Goal: Contribute content: Add original content to the website for others to see

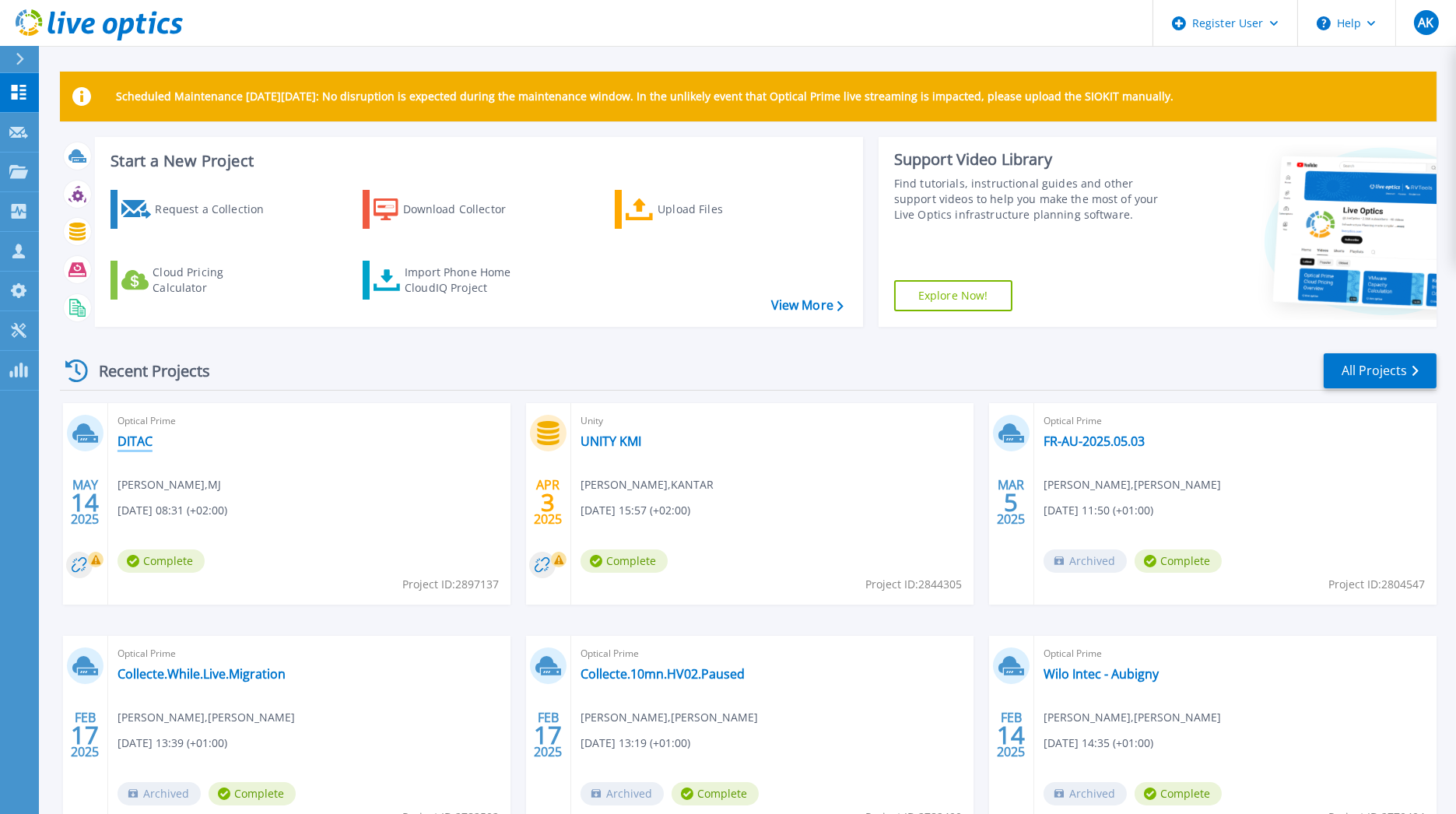
click at [131, 440] on link "DITAC" at bounding box center [134, 441] width 35 height 15
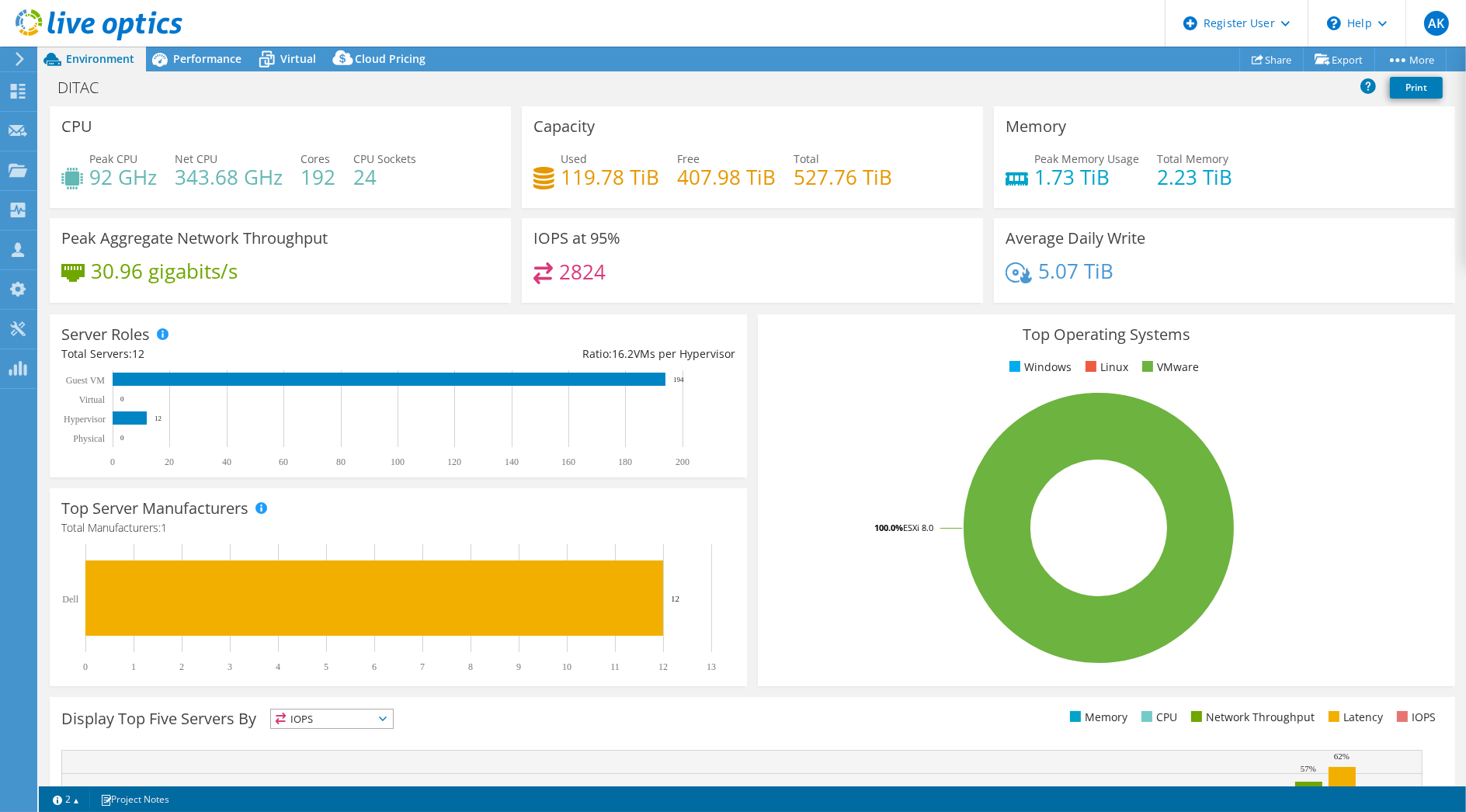
click at [586, 268] on h4 "2824" at bounding box center [582, 271] width 47 height 17
click at [228, 67] on div "Performance" at bounding box center [199, 59] width 107 height 25
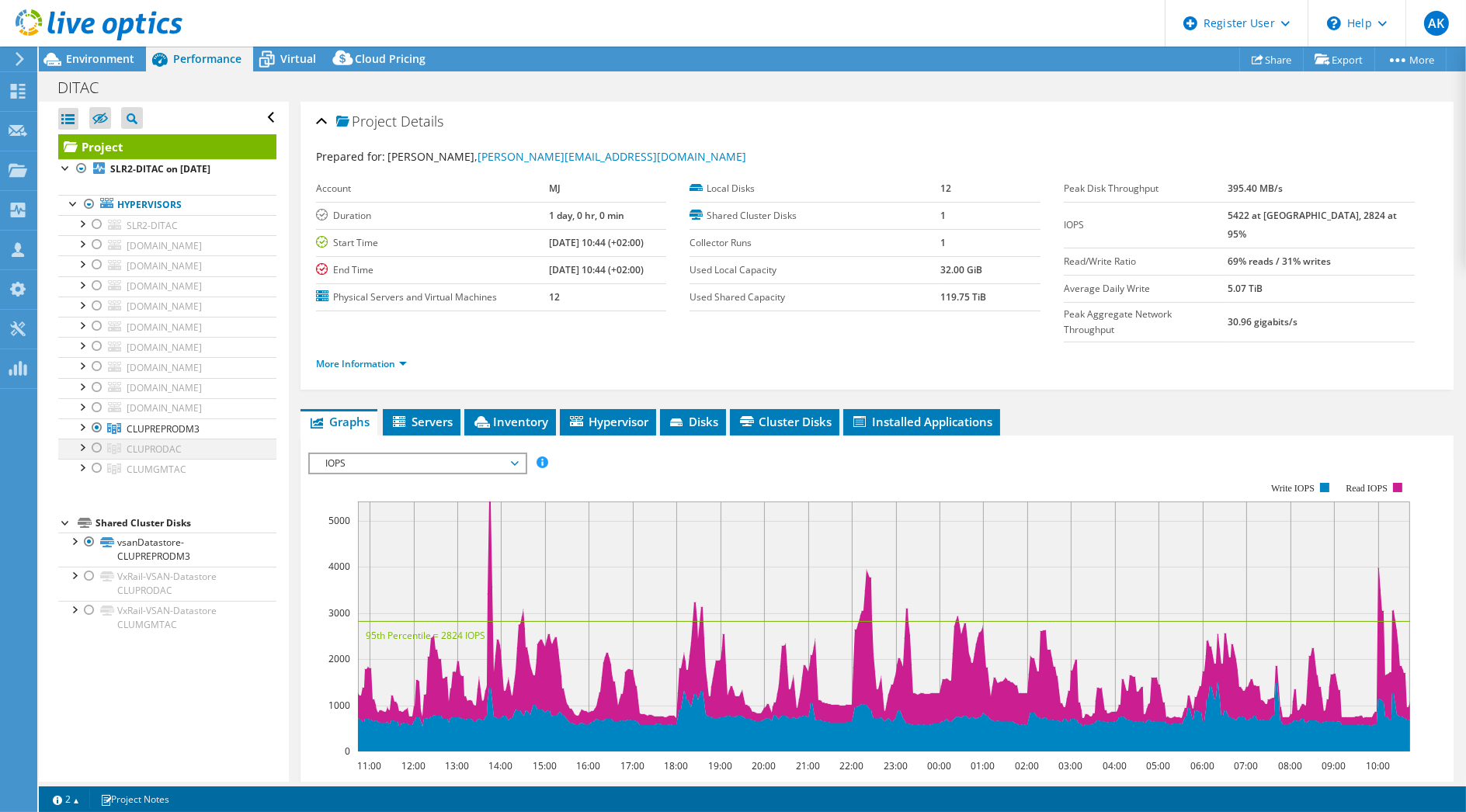
click at [94, 447] on div at bounding box center [97, 448] width 15 height 19
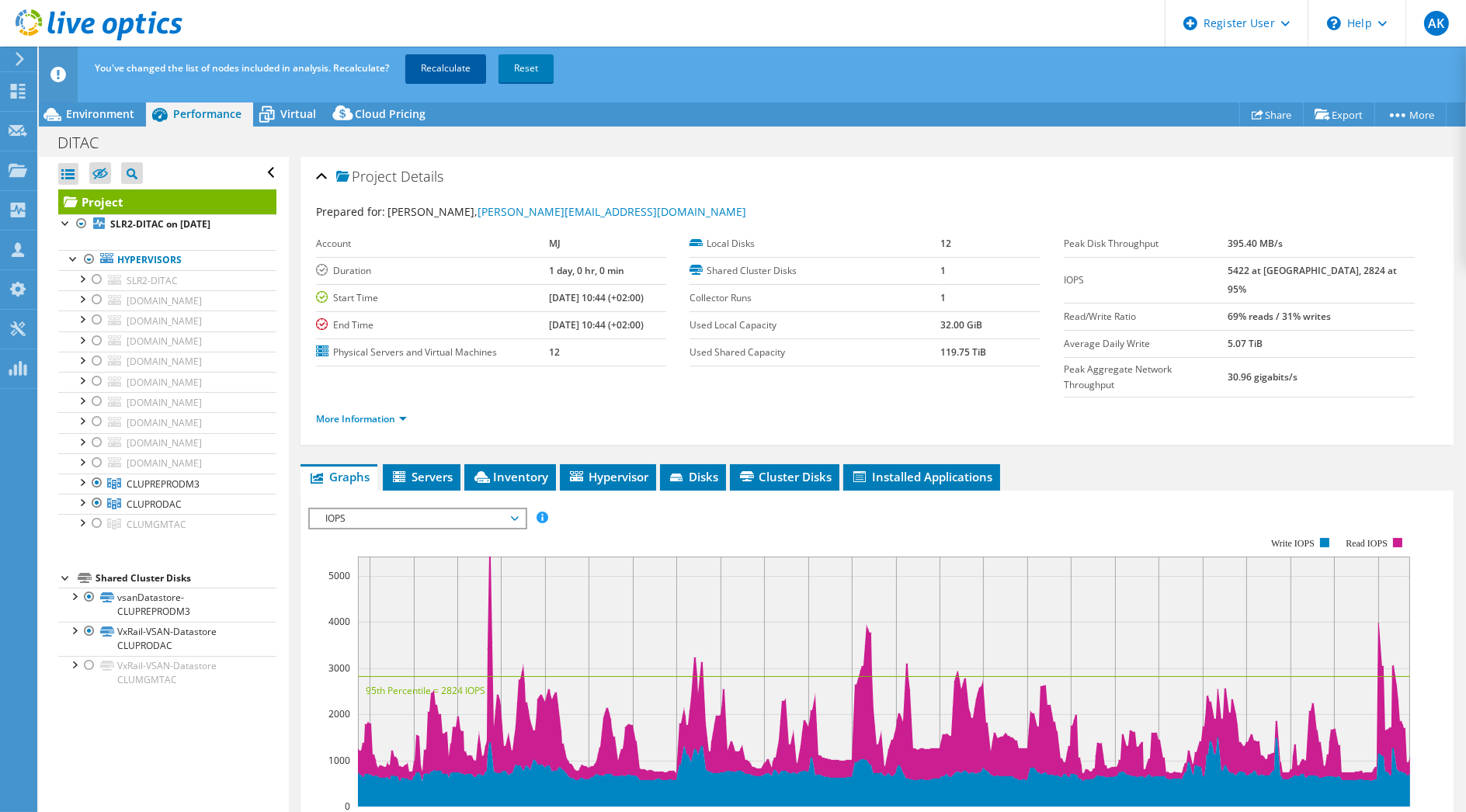
click at [483, 71] on link "Recalculate" at bounding box center [445, 68] width 81 height 28
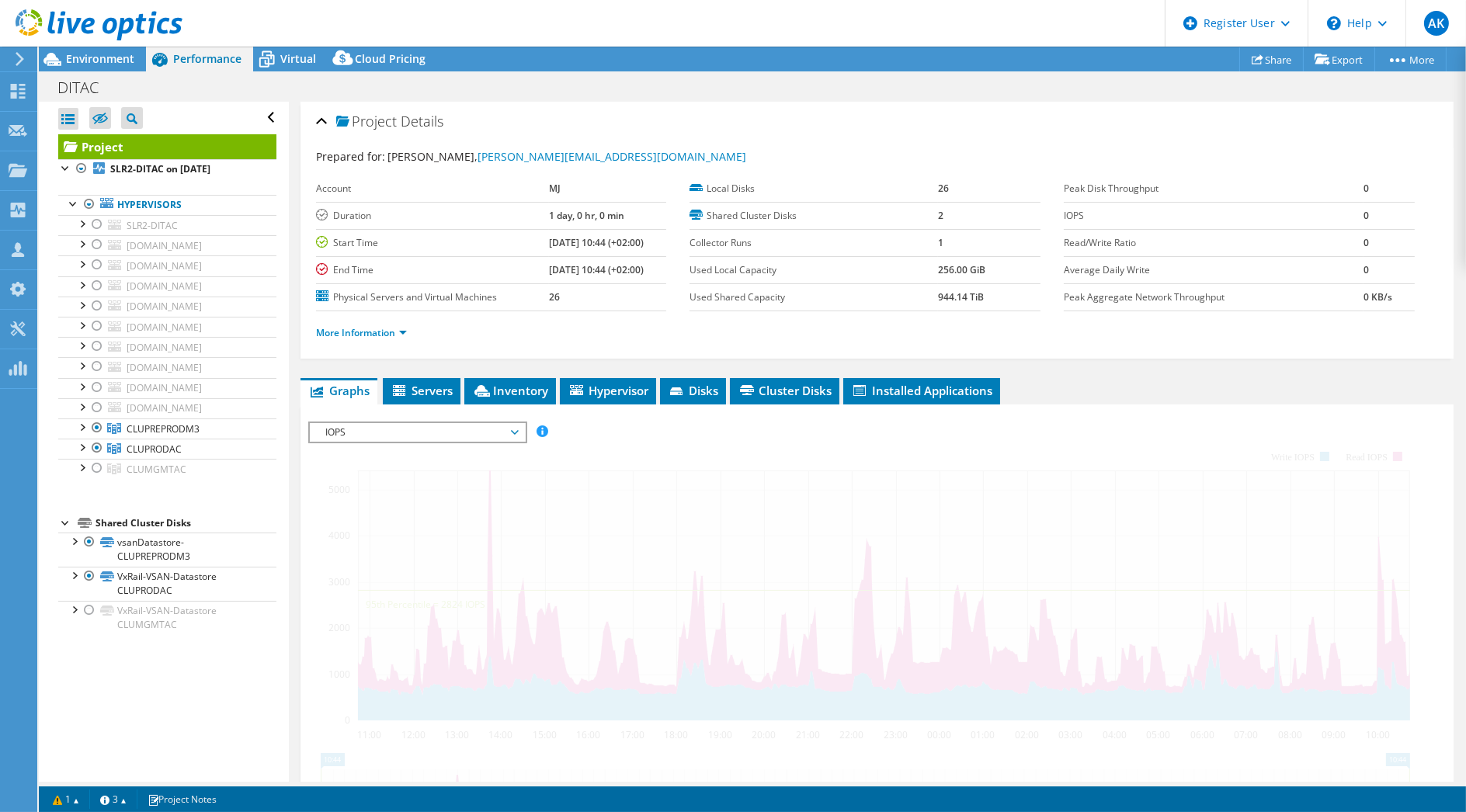
scroll to position [38, 0]
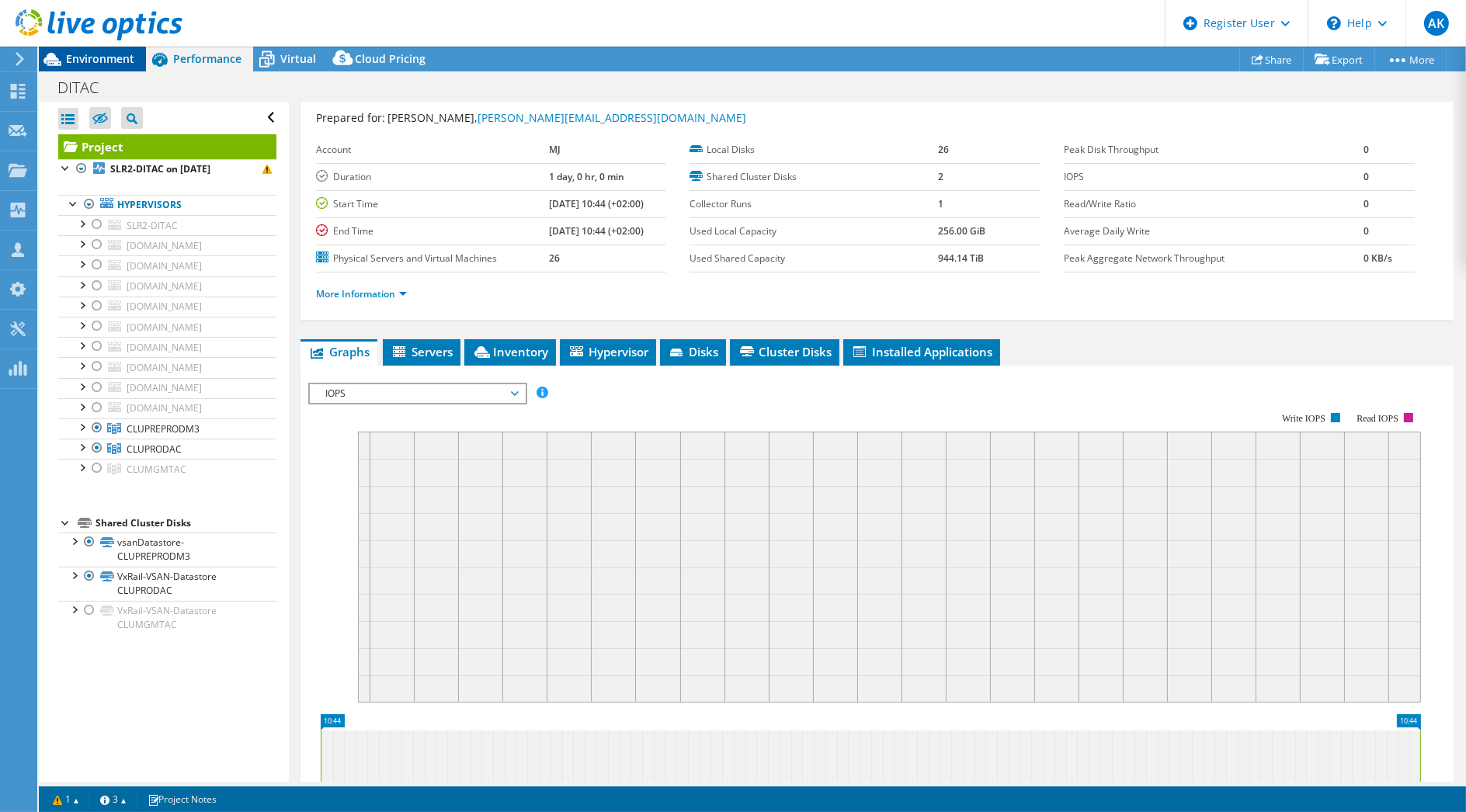
click at [115, 70] on div "Environment" at bounding box center [92, 59] width 107 height 25
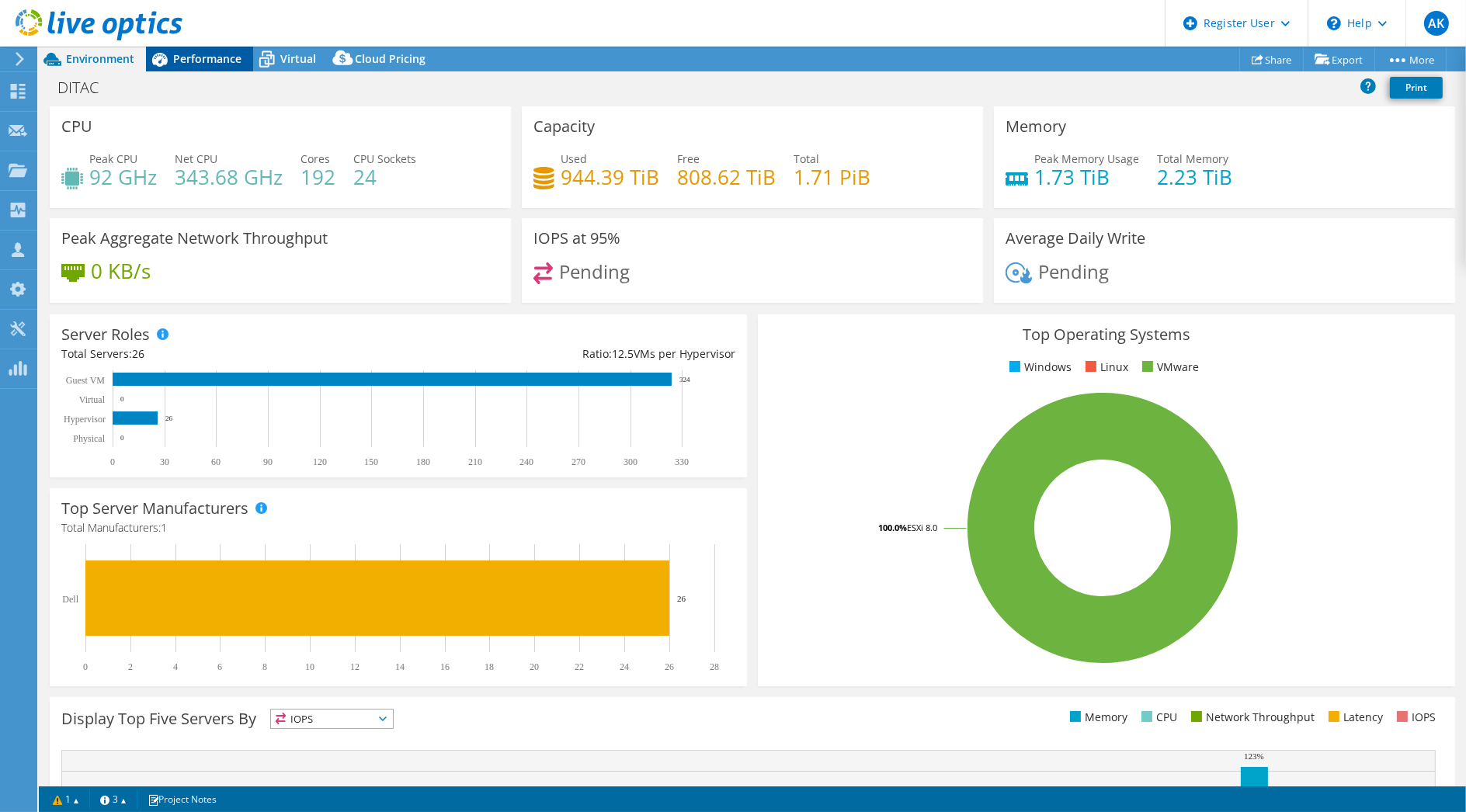
click at [210, 62] on span "Performance" at bounding box center [208, 58] width 68 height 14
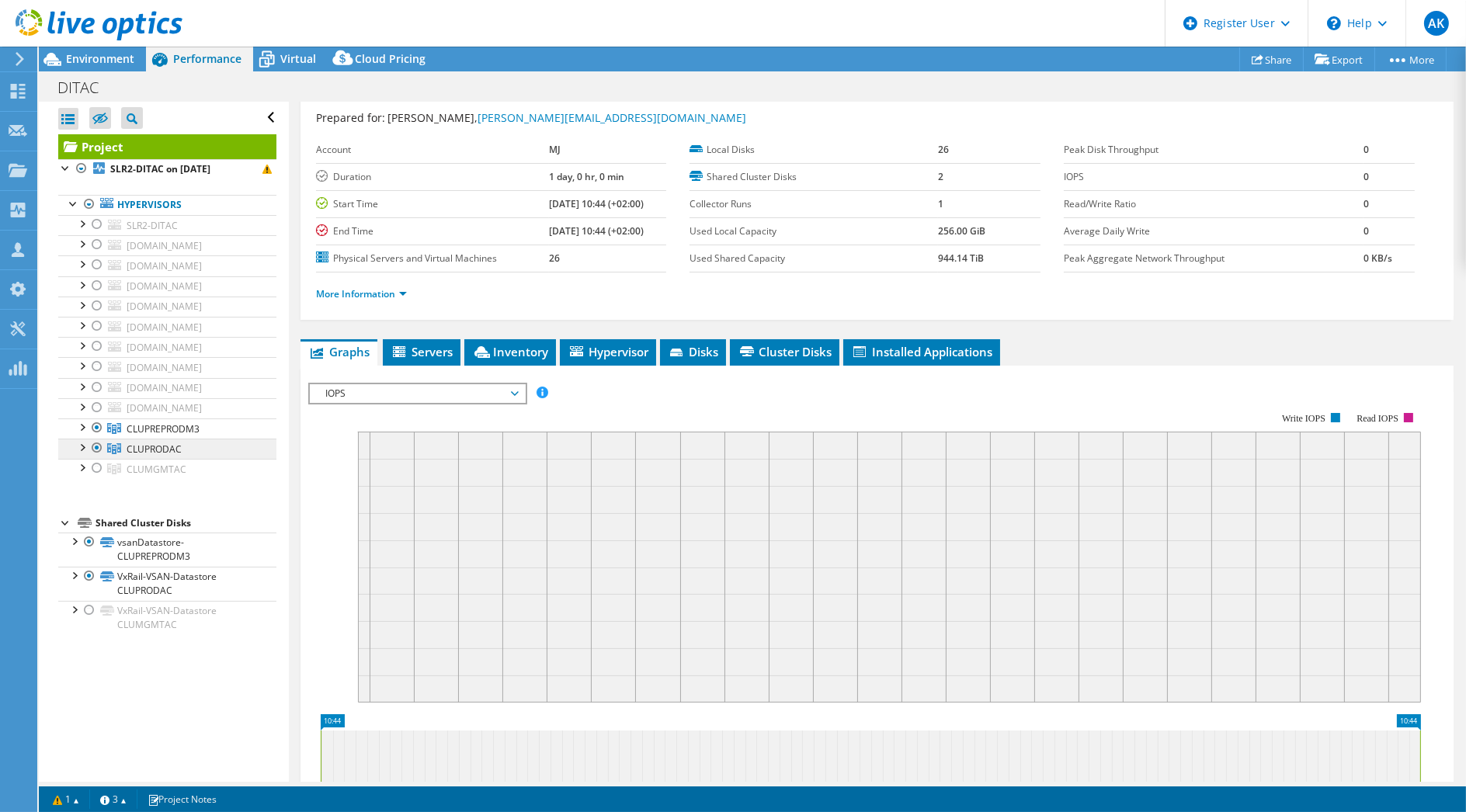
click at [184, 448] on link "CLUPRODAC" at bounding box center [167, 449] width 218 height 21
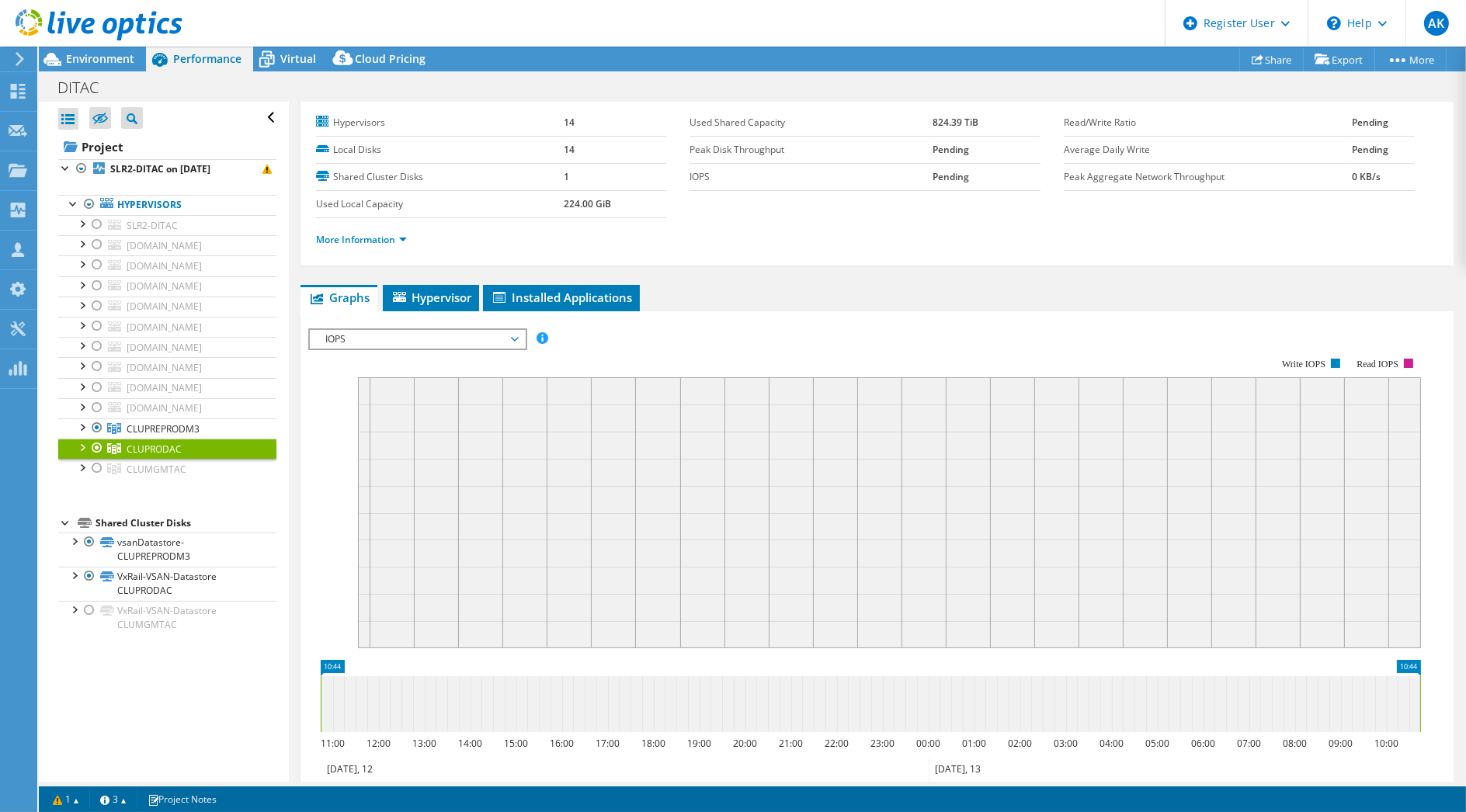
click at [348, 333] on span "IOPS" at bounding box center [417, 339] width 199 height 19
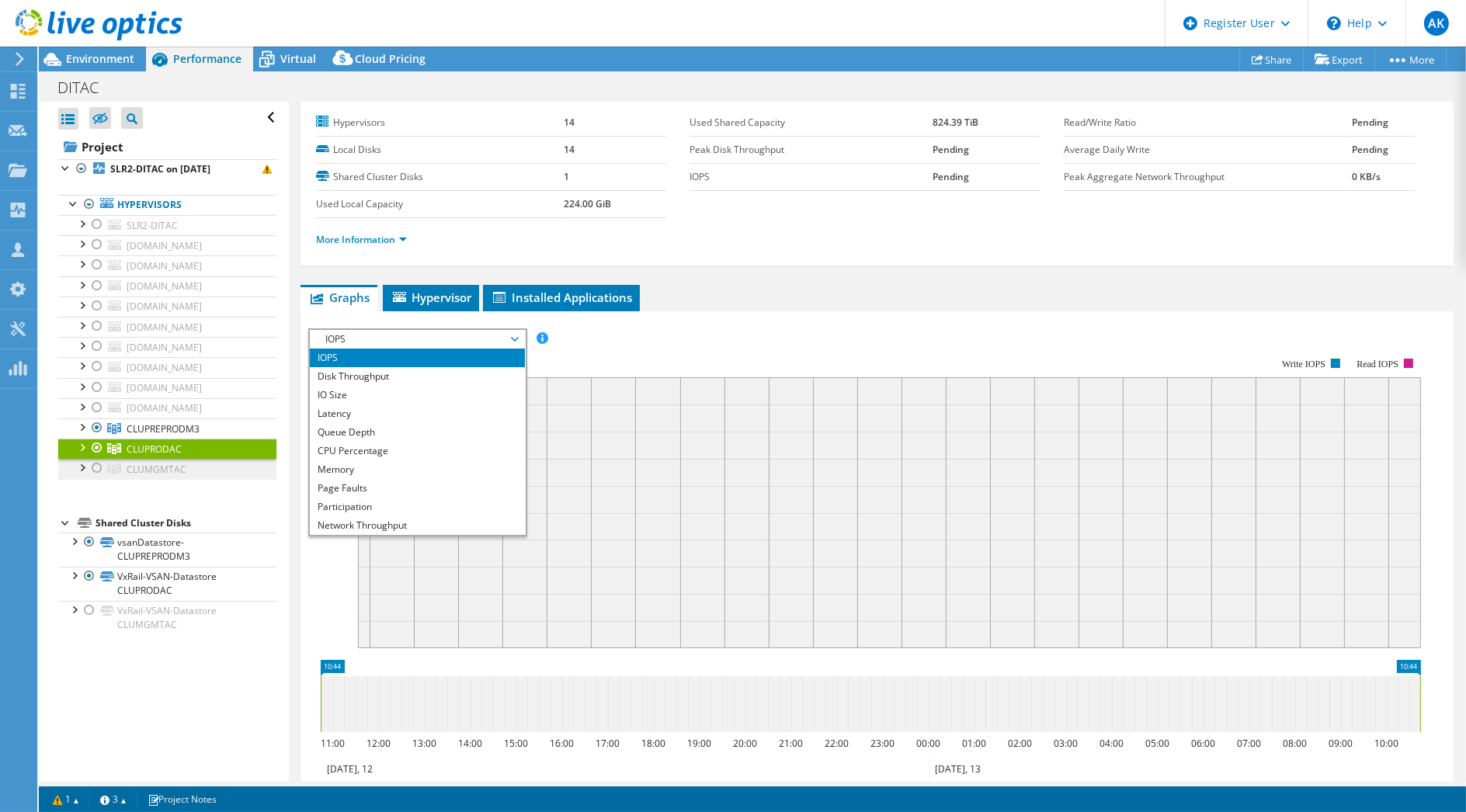
click at [224, 466] on link "CLUMGMTAC" at bounding box center [167, 469] width 218 height 21
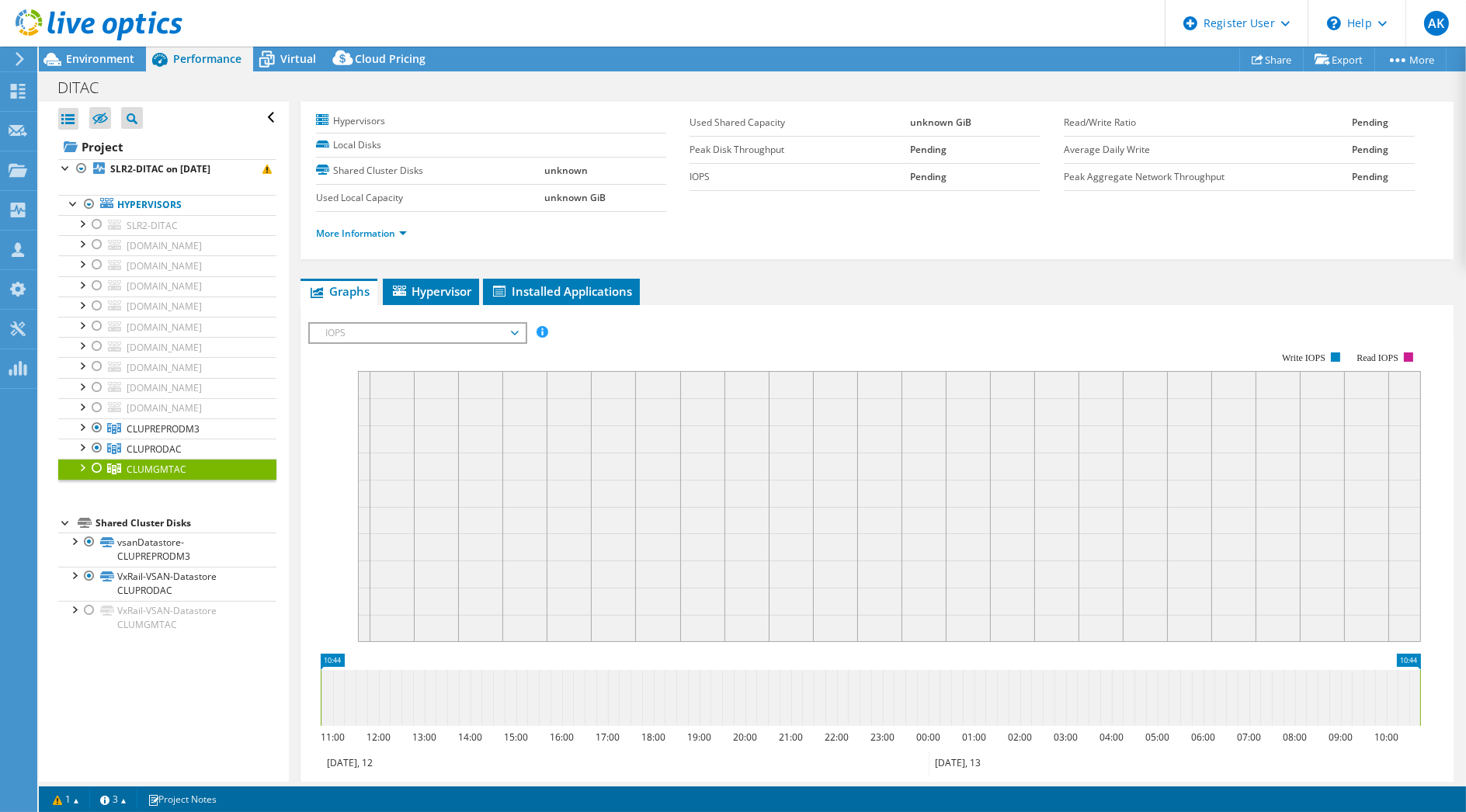
click at [94, 467] on div at bounding box center [97, 468] width 15 height 19
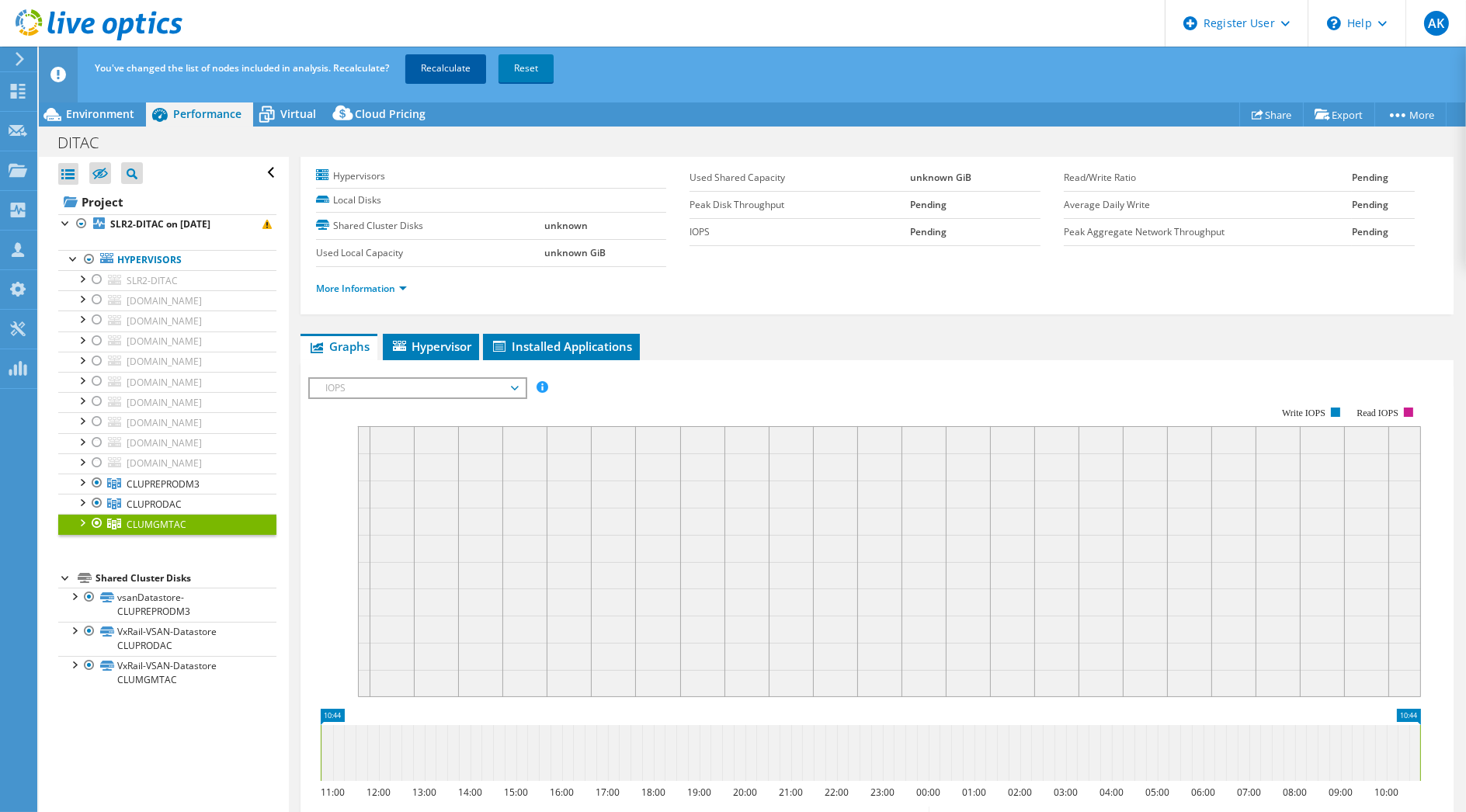
click at [417, 75] on link "Recalculate" at bounding box center [445, 68] width 81 height 28
click at [100, 123] on div "Environment" at bounding box center [92, 114] width 107 height 25
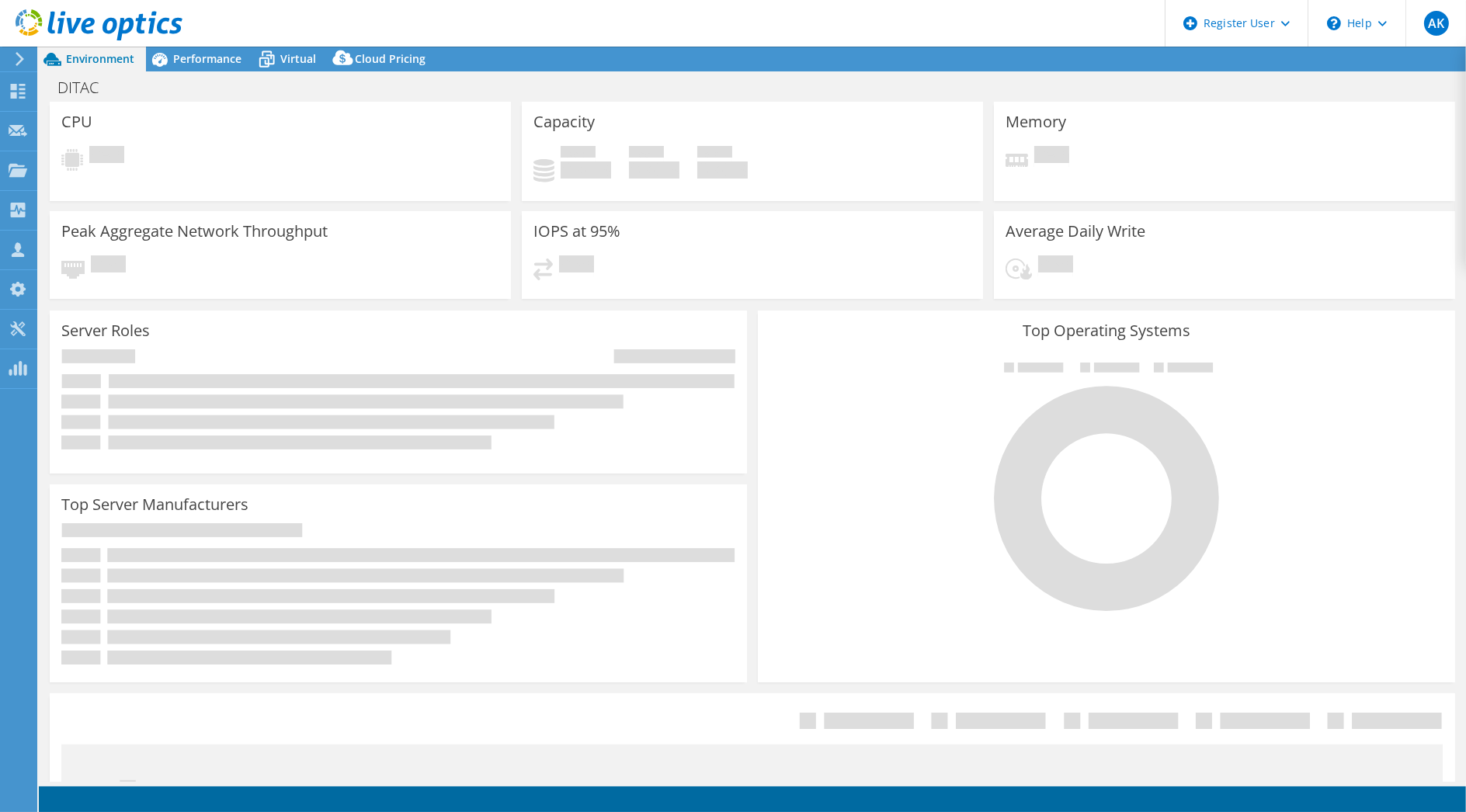
select select "USD"
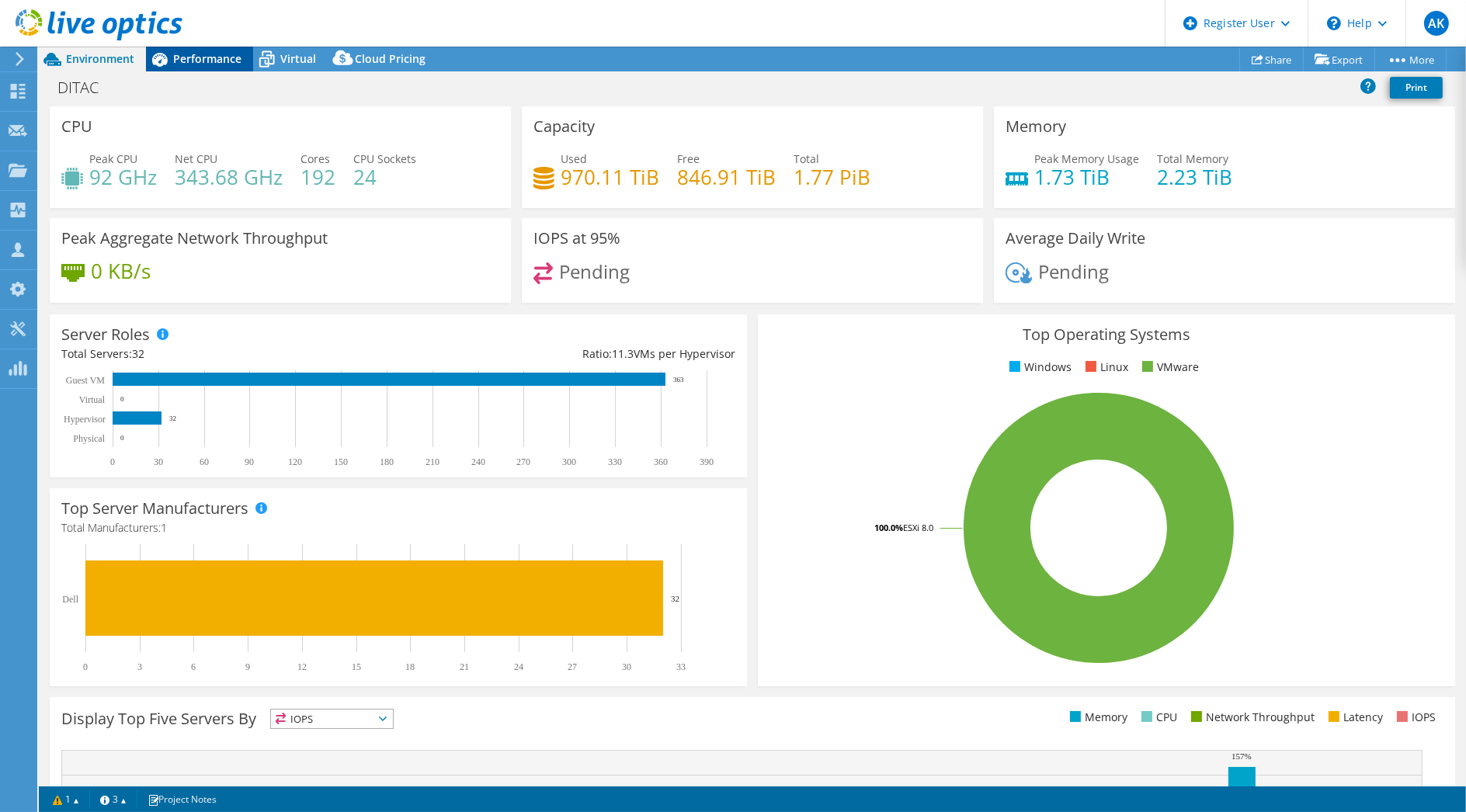
click at [212, 56] on span "Performance" at bounding box center [208, 58] width 68 height 14
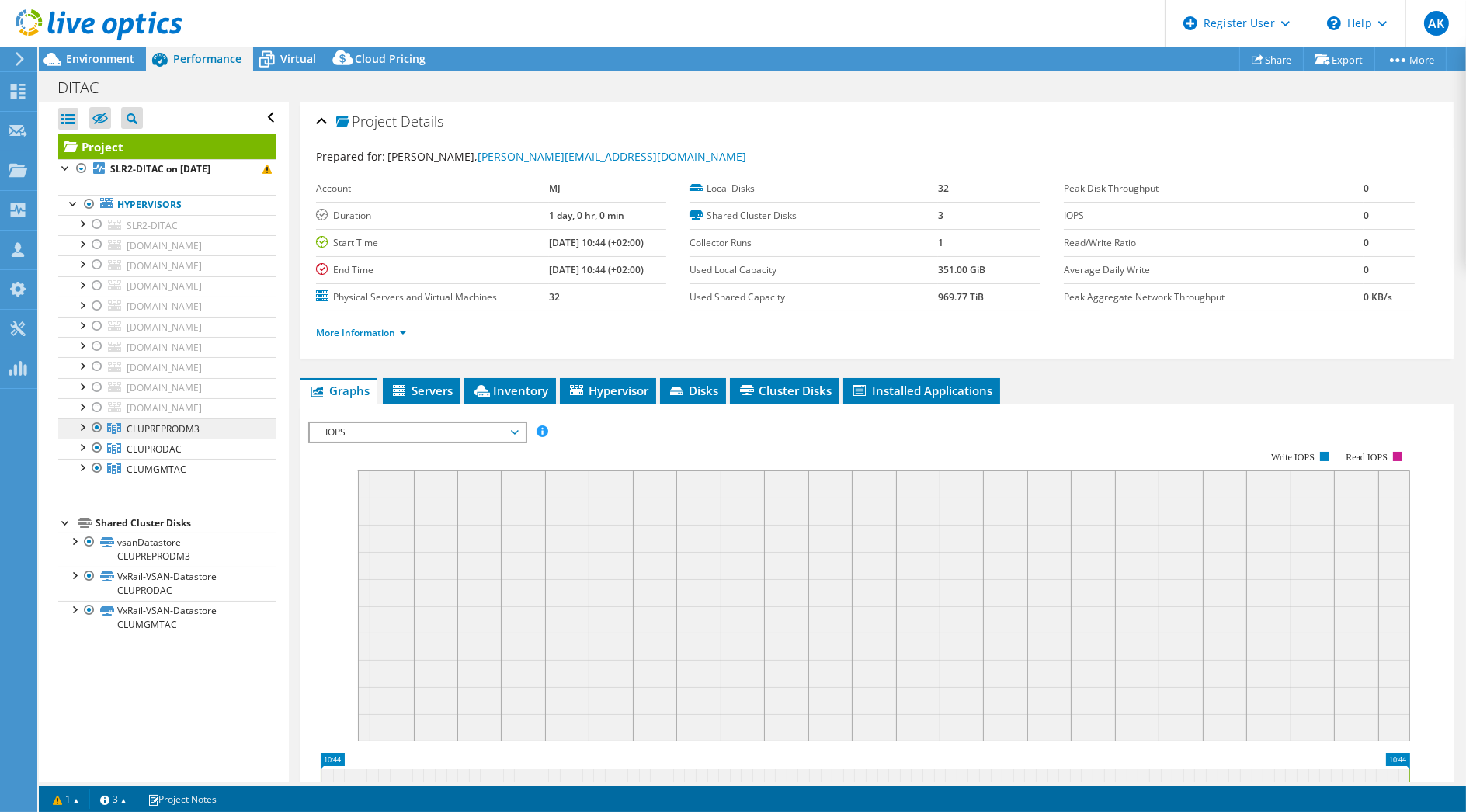
click at [196, 426] on span "CLUPREPRODM3" at bounding box center [164, 428] width 73 height 13
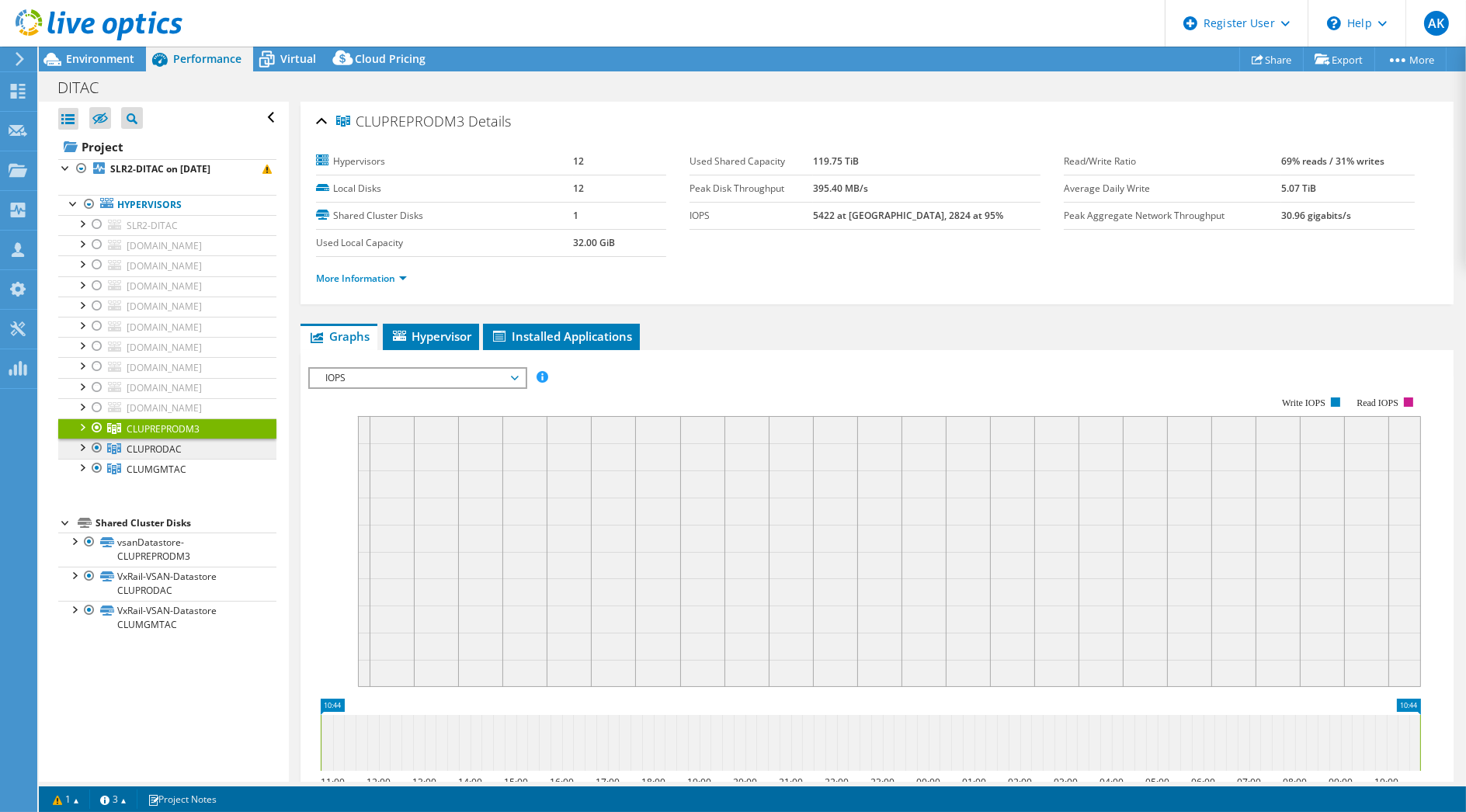
click at [195, 448] on link "CLUPRODAC" at bounding box center [167, 449] width 218 height 21
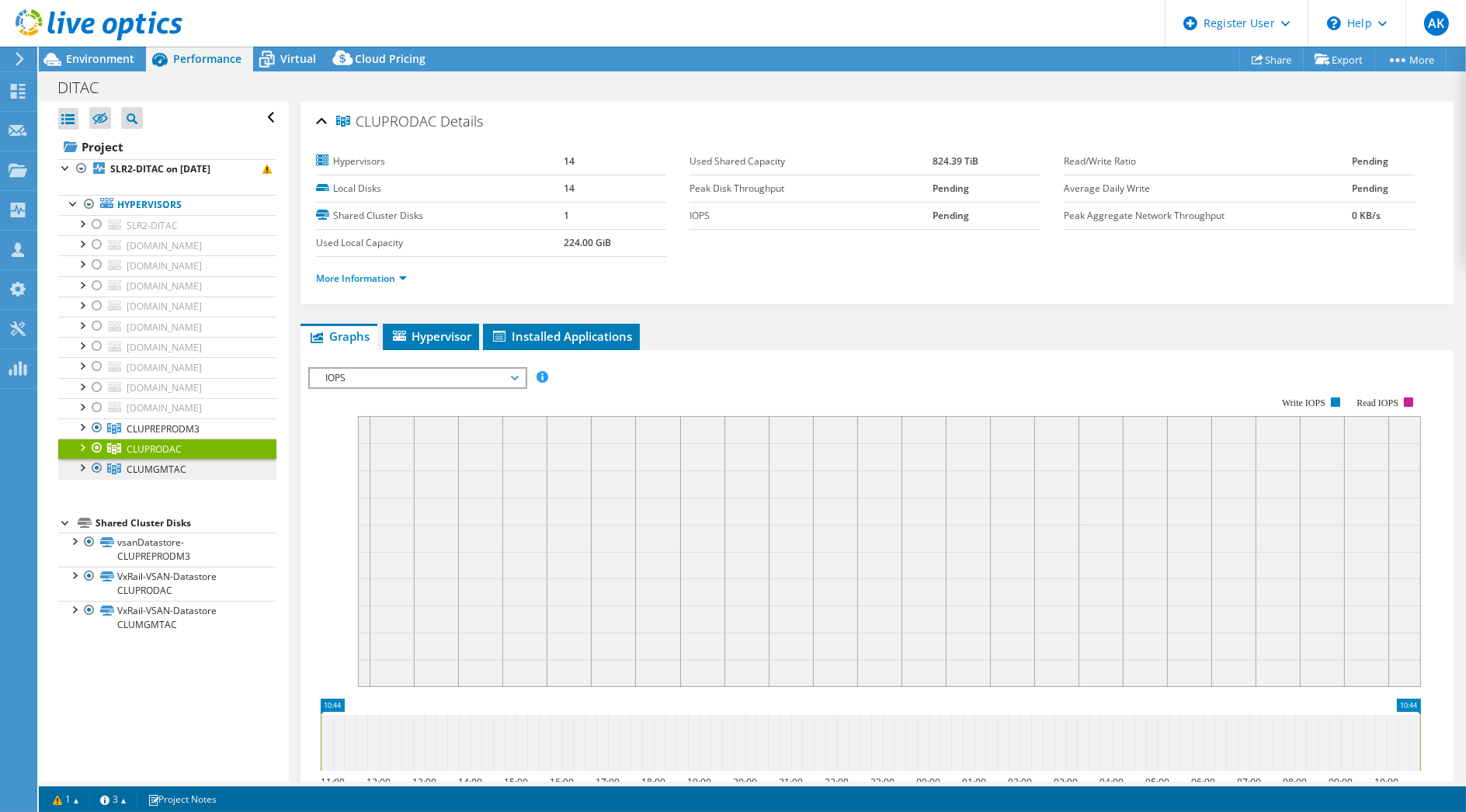
click at [192, 459] on link "CLUMGMTAC" at bounding box center [167, 469] width 218 height 21
click at [192, 440] on link "CLUPRODAC" at bounding box center [167, 449] width 218 height 21
click at [196, 433] on link "CLUPREPRODM3" at bounding box center [167, 428] width 218 height 21
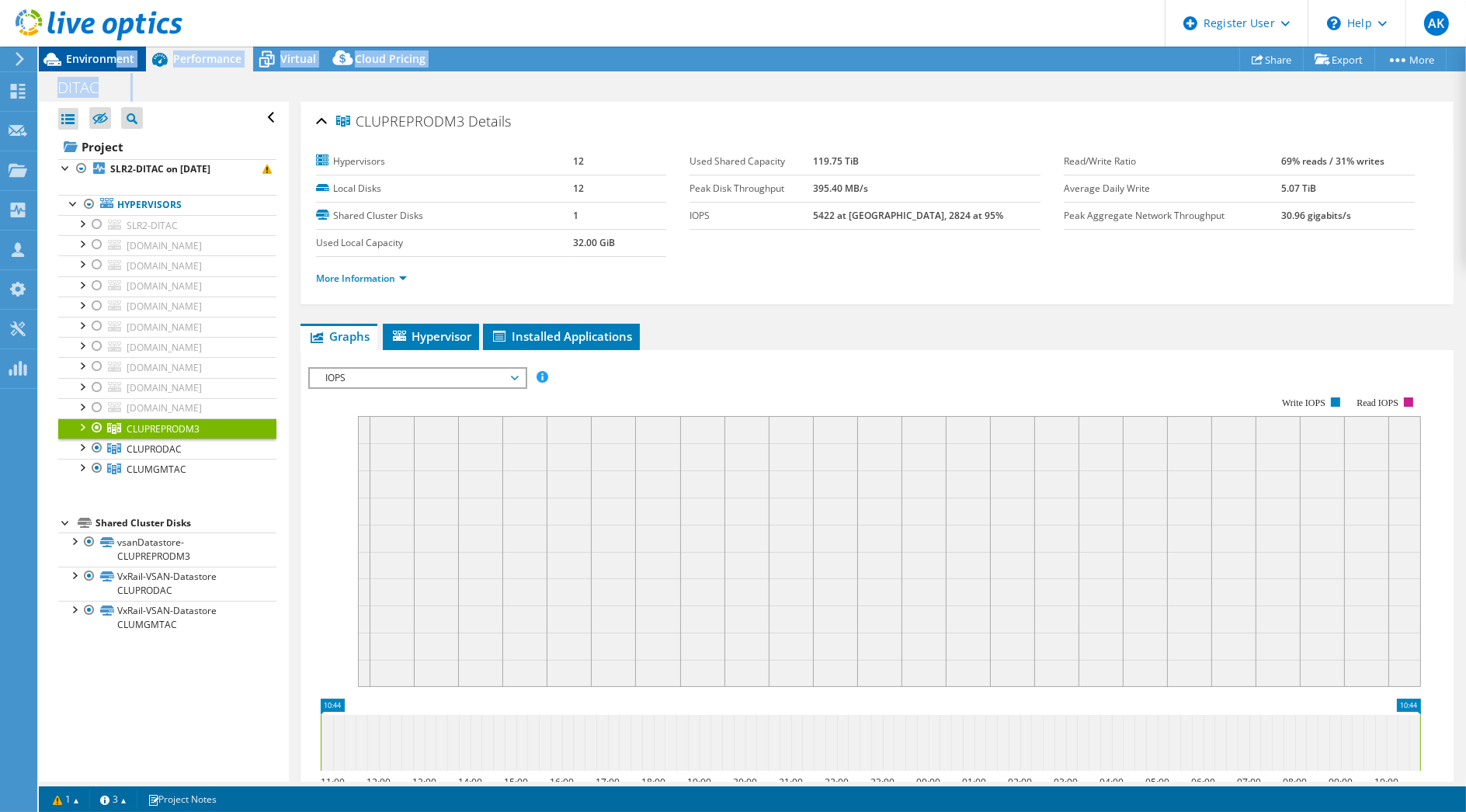
drag, startPoint x: 137, startPoint y: 72, endPoint x: 112, endPoint y: 62, distance: 26.9
click at [112, 62] on div "Project Actions Project Actions Share Export vSAN ReadyNode Sizer PSS Solution …" at bounding box center [752, 429] width 1428 height 765
click at [112, 62] on span "Environment" at bounding box center [100, 58] width 68 height 14
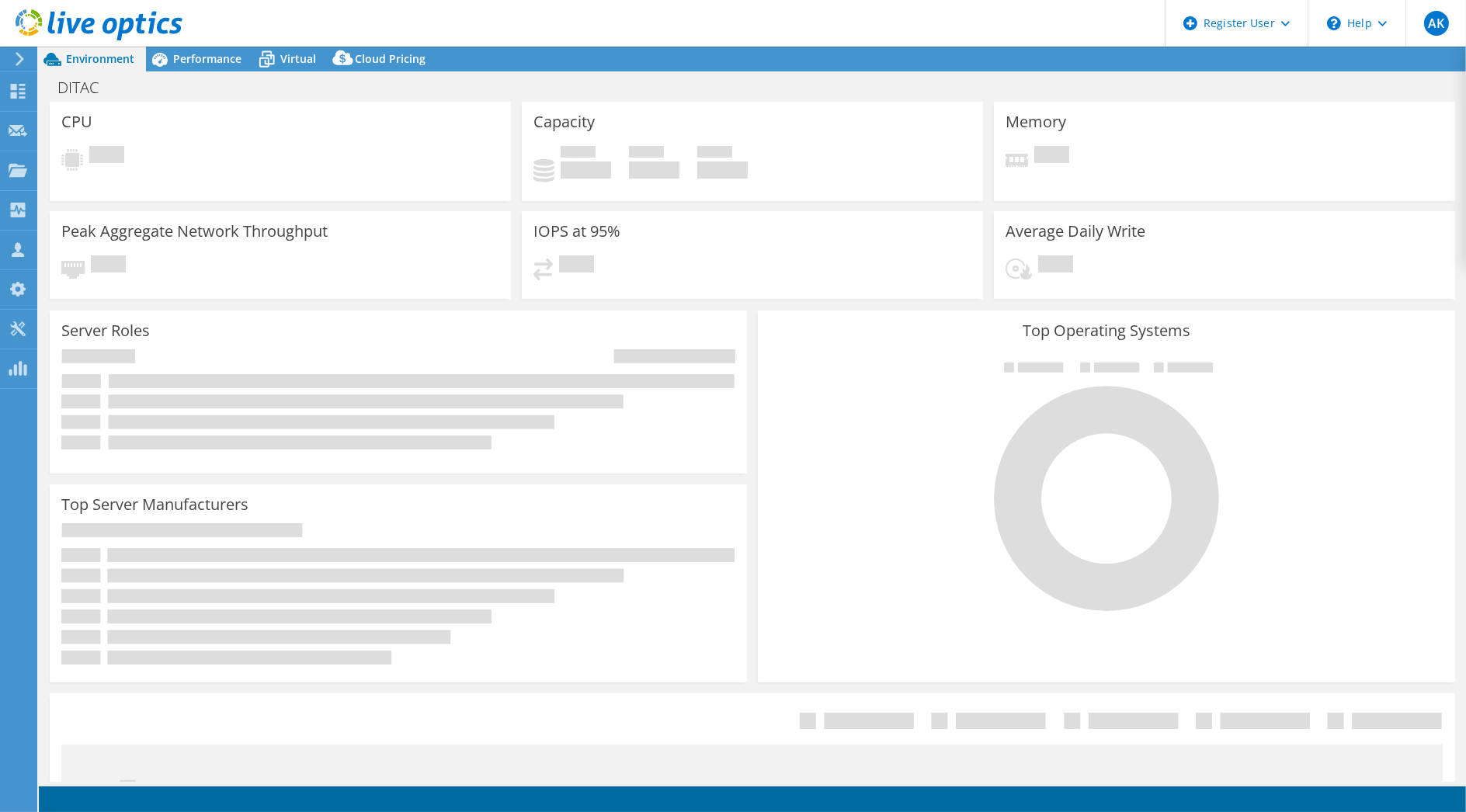
select select "USD"
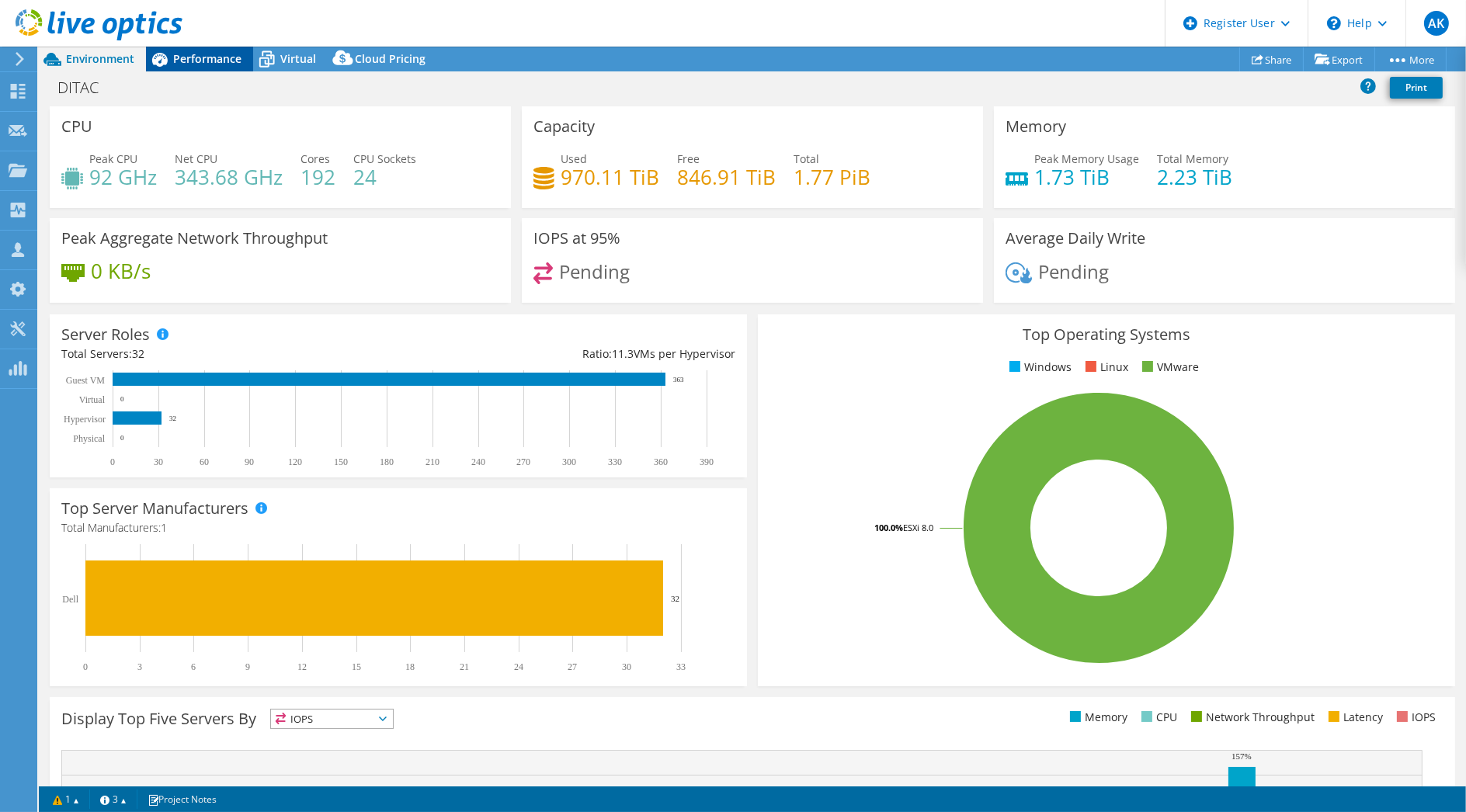
click at [211, 67] on div "Performance" at bounding box center [199, 59] width 107 height 25
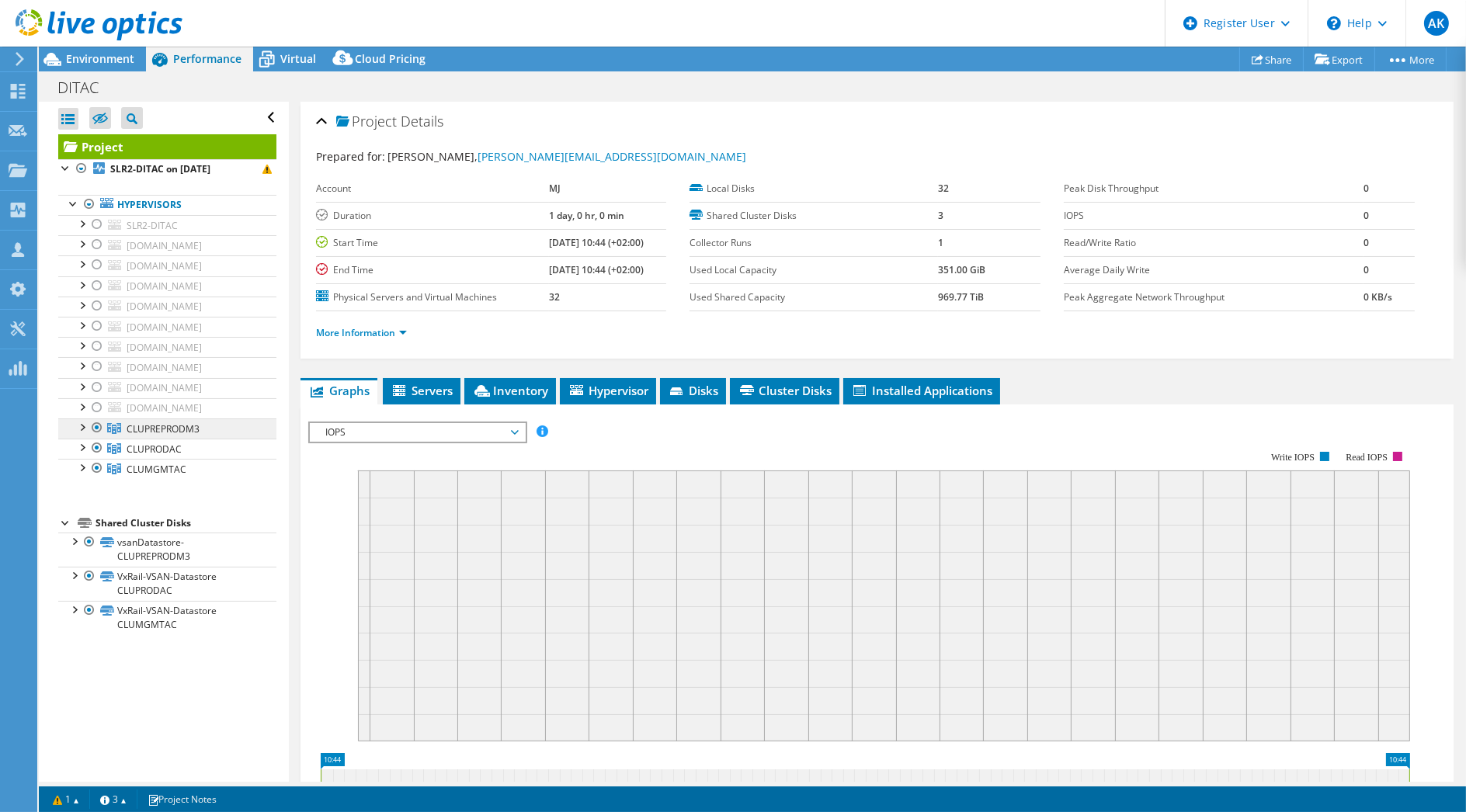
click at [216, 419] on link "CLUPREPRODM3" at bounding box center [167, 428] width 218 height 21
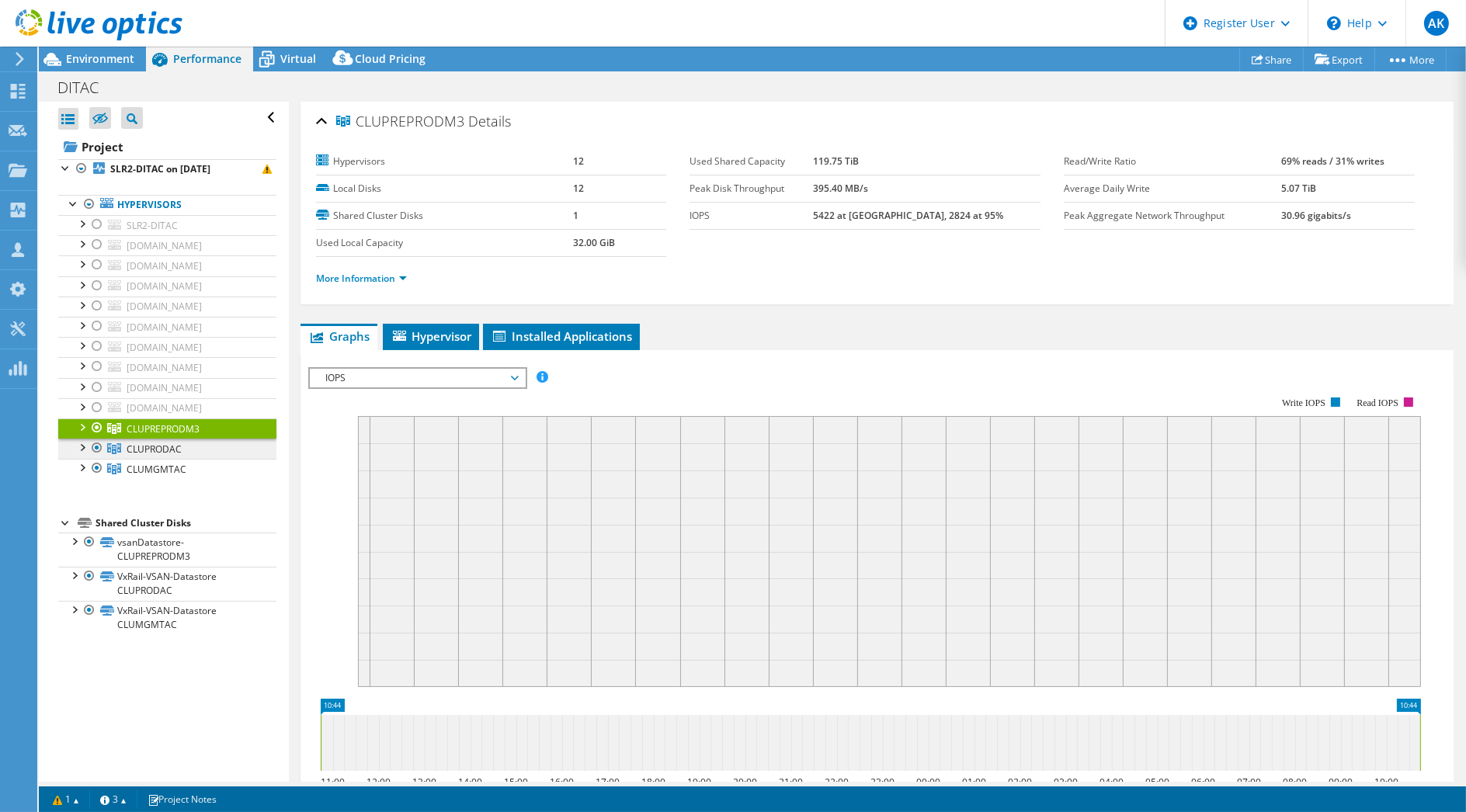
click at [214, 452] on link "CLUPRODAC" at bounding box center [167, 449] width 218 height 21
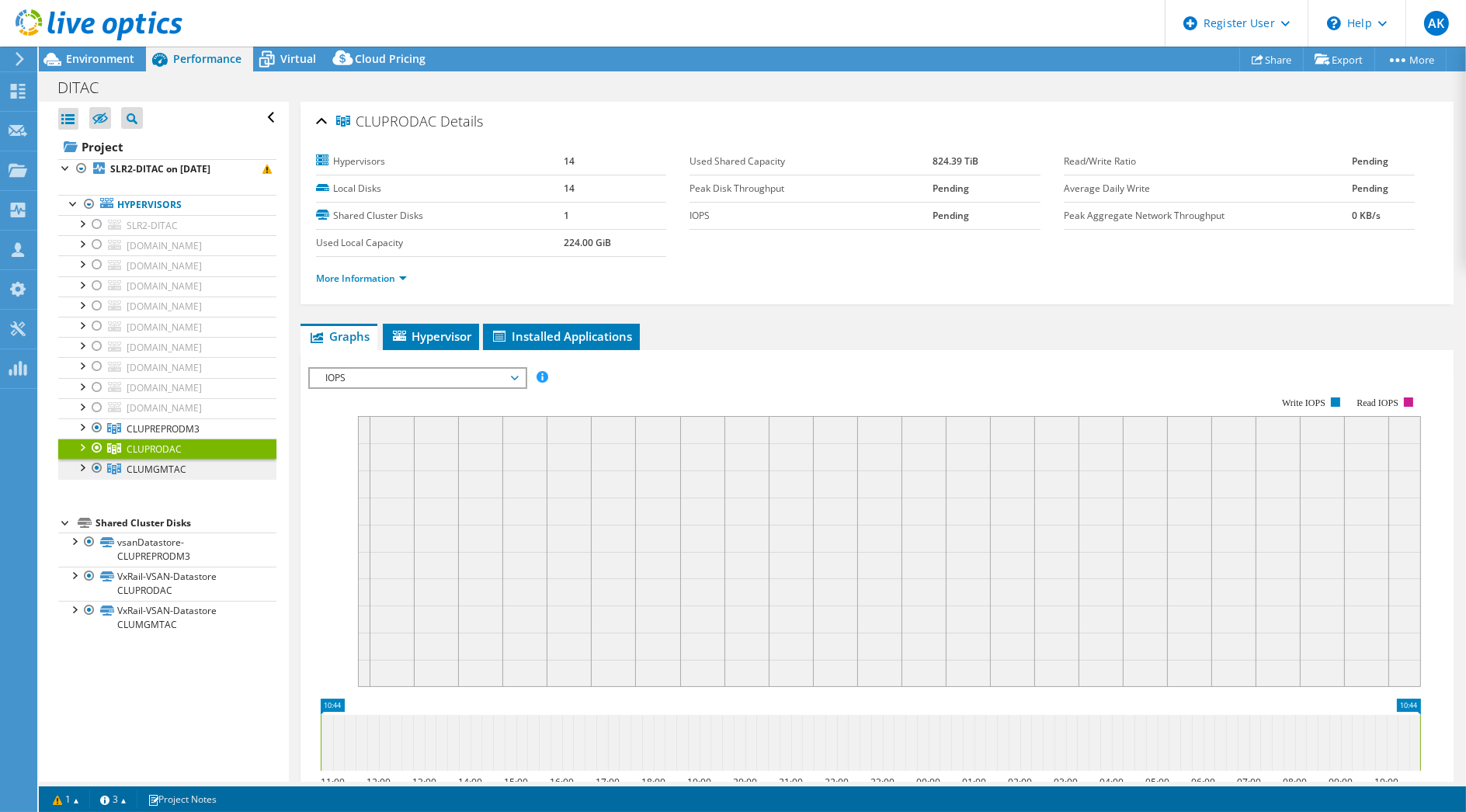
click at [208, 463] on link "CLUMGMTAC" at bounding box center [167, 469] width 218 height 21
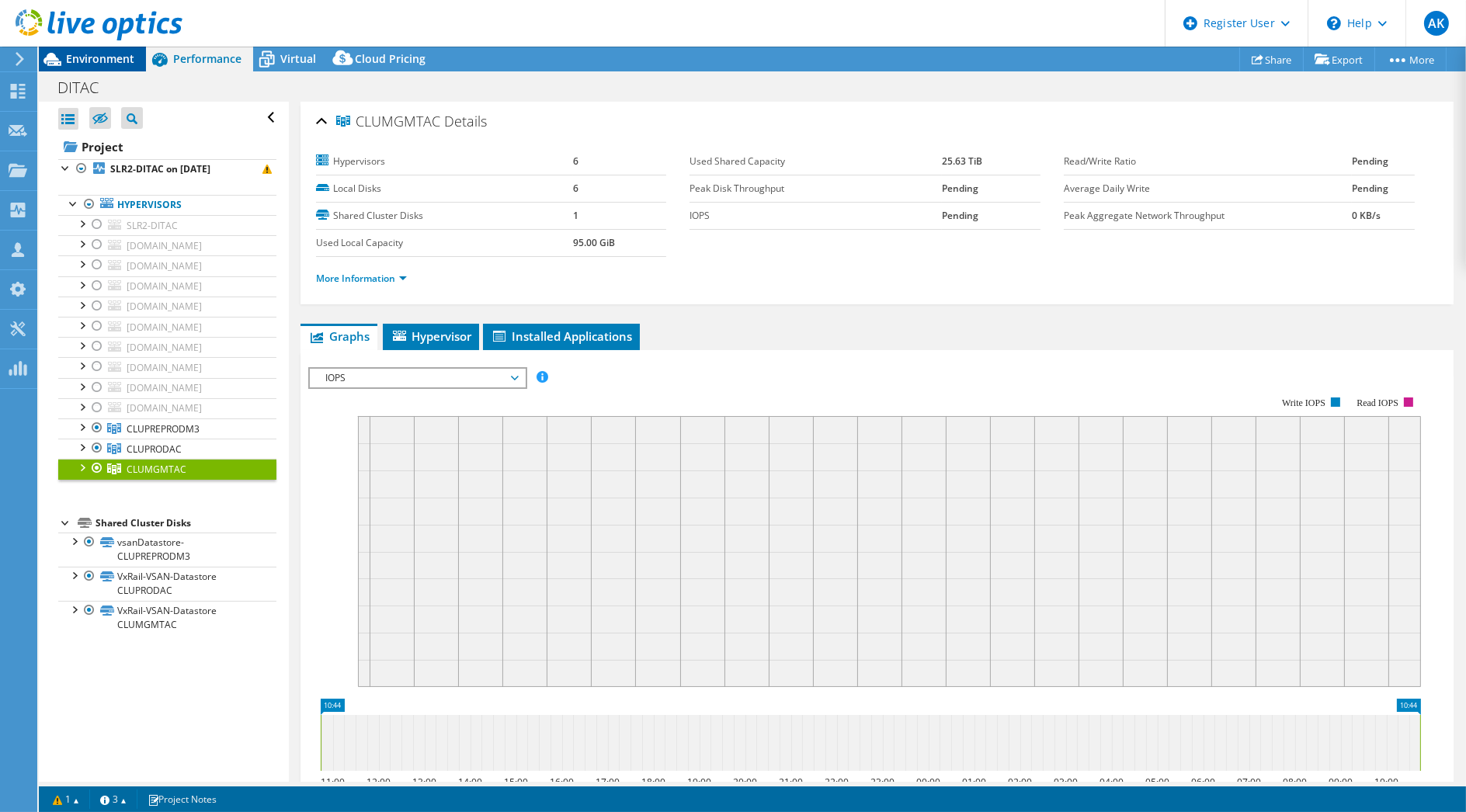
click at [120, 55] on span "Environment" at bounding box center [100, 58] width 68 height 14
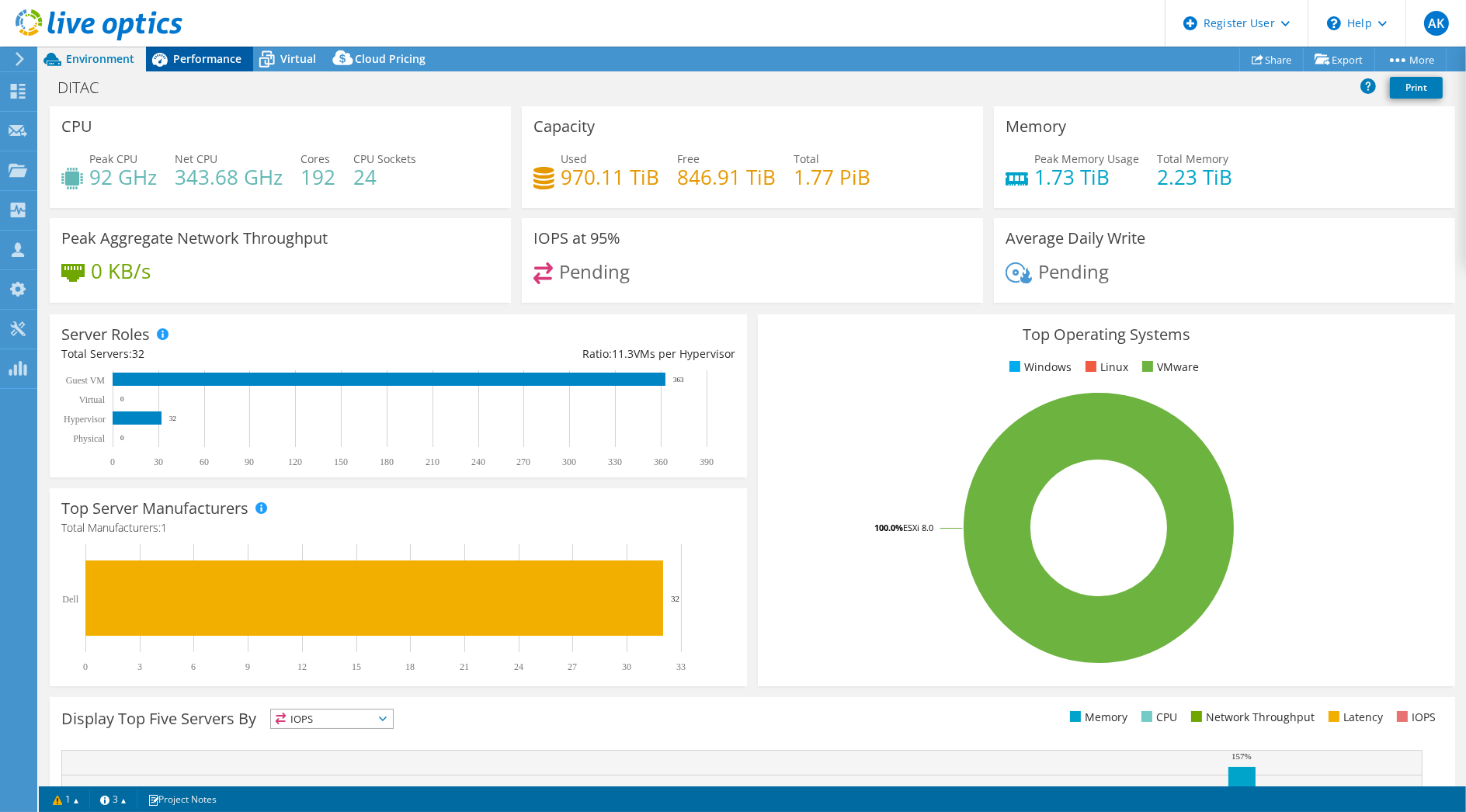
click at [217, 63] on span "Performance" at bounding box center [208, 58] width 68 height 14
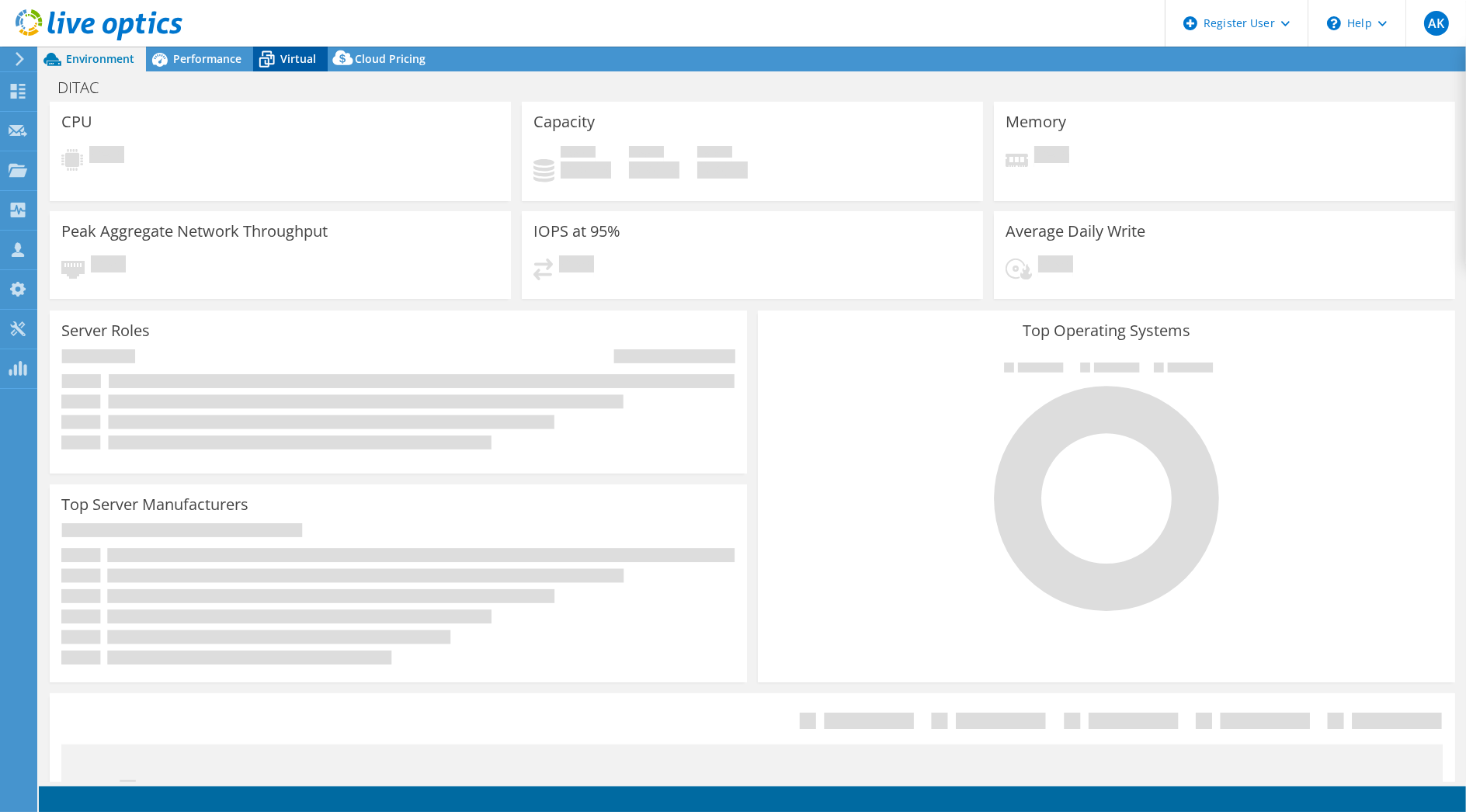
select select "USD"
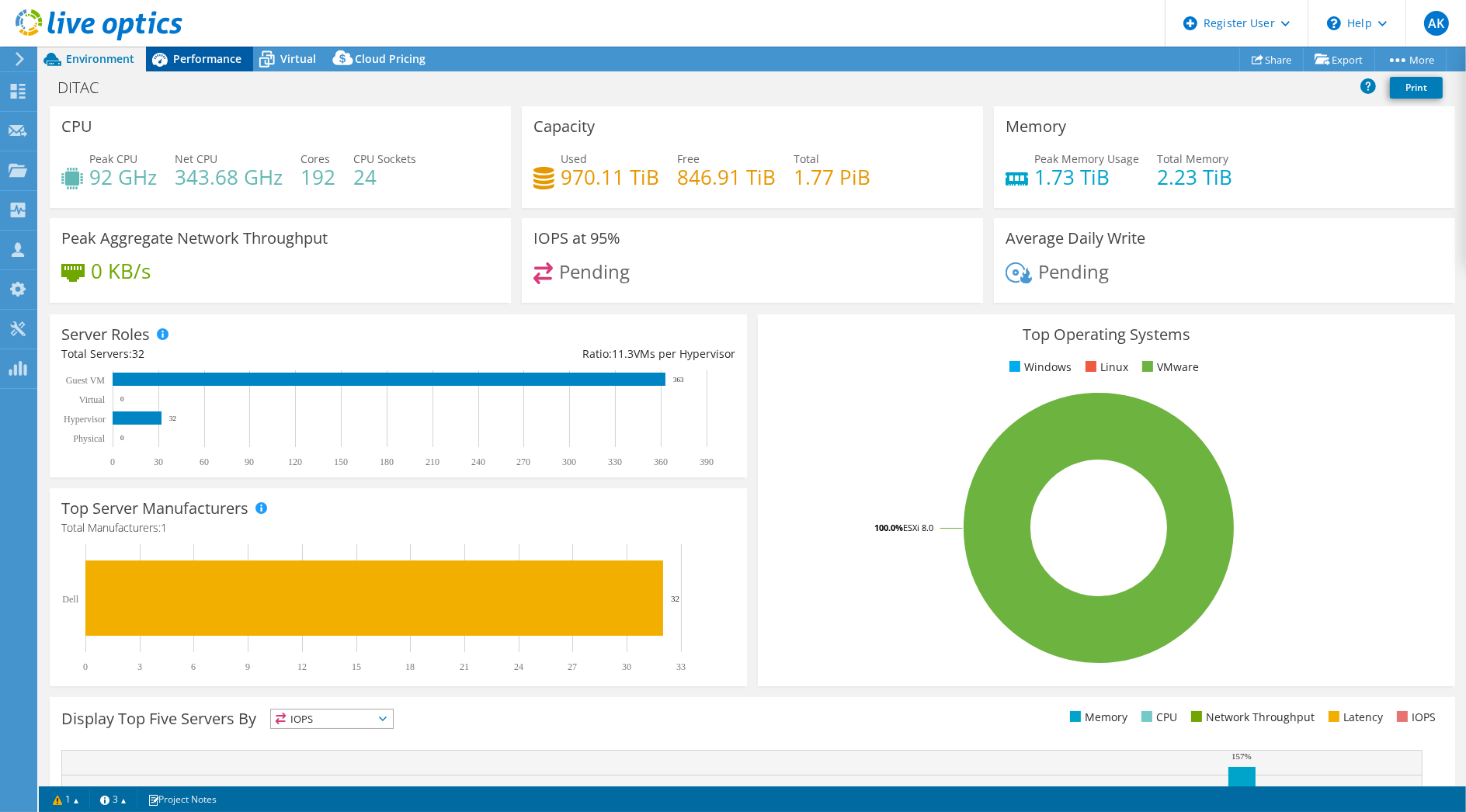
click at [206, 67] on div "Performance" at bounding box center [199, 59] width 107 height 25
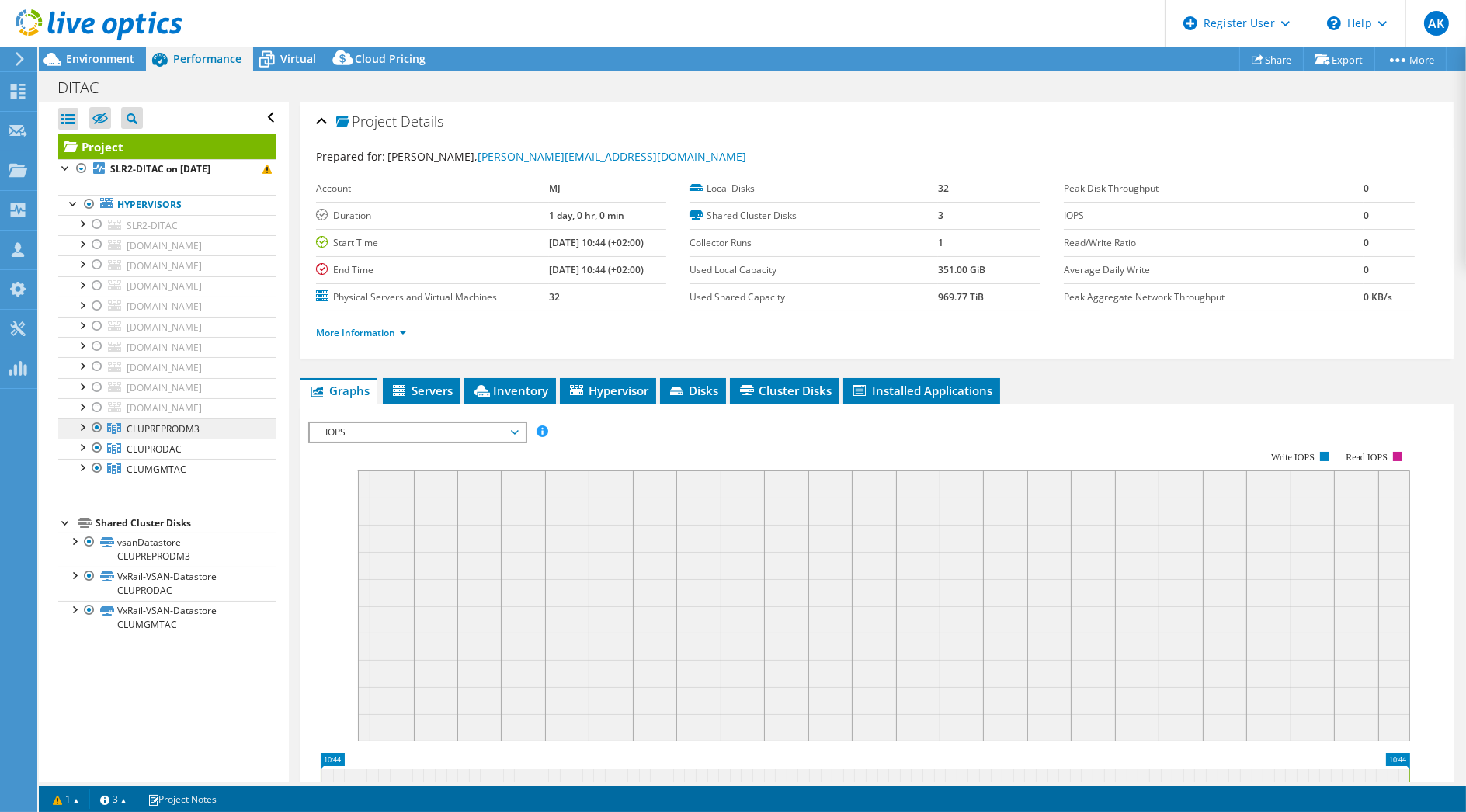
click at [191, 431] on span "CLUPREPRODM3" at bounding box center [164, 428] width 73 height 13
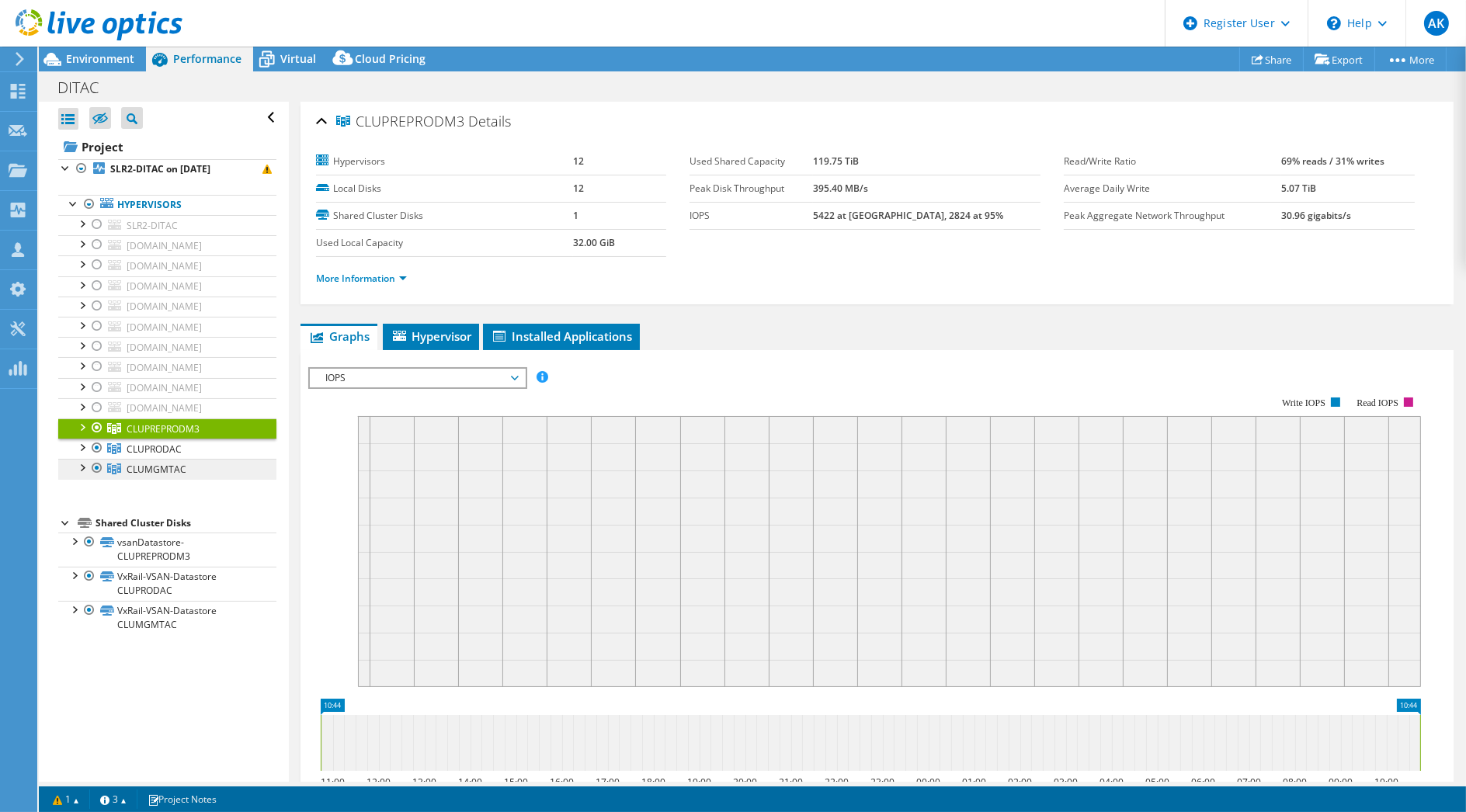
click at [192, 462] on link "CLUMGMTAC" at bounding box center [167, 469] width 218 height 21
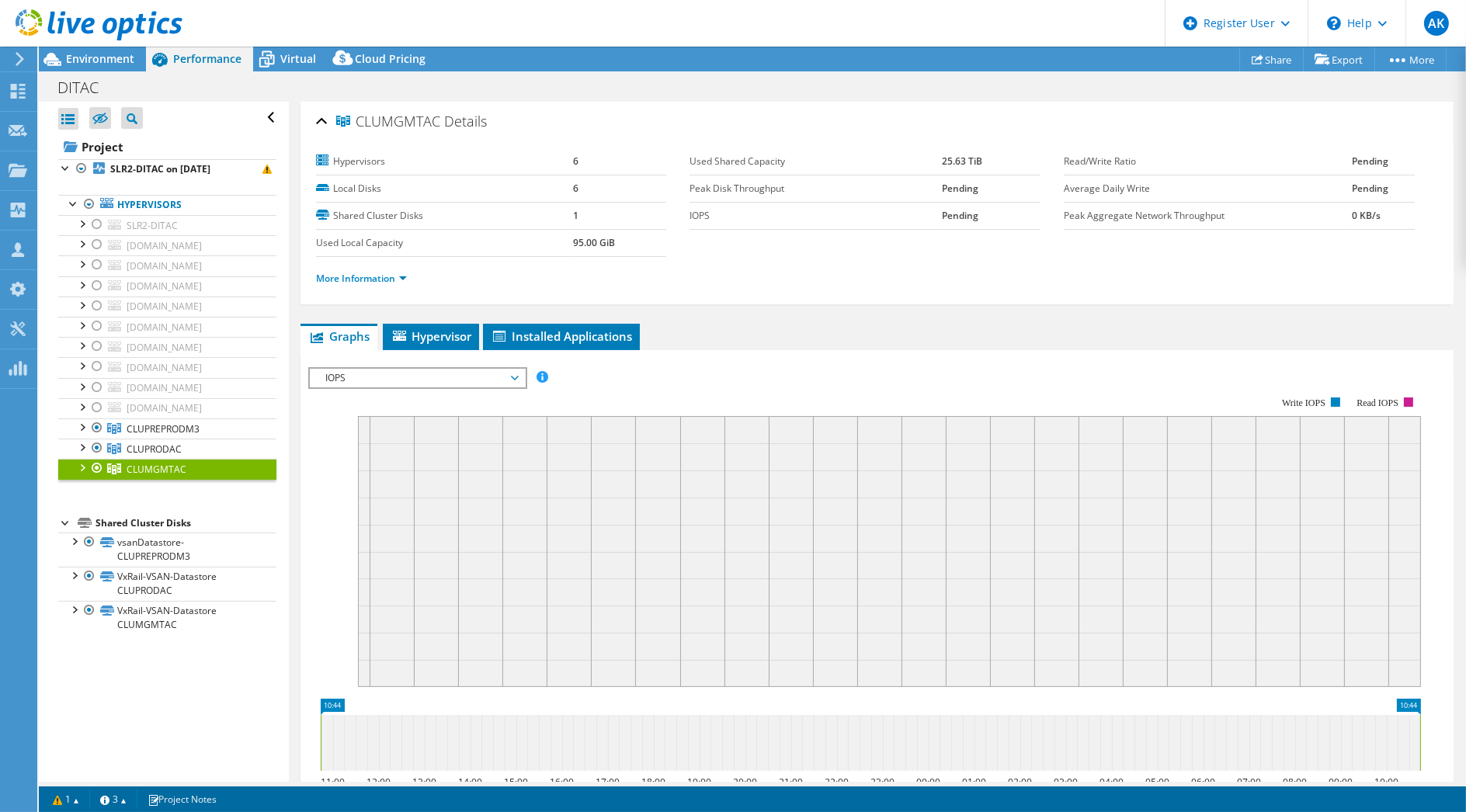
click at [379, 368] on span "IOPS" at bounding box center [417, 377] width 199 height 19
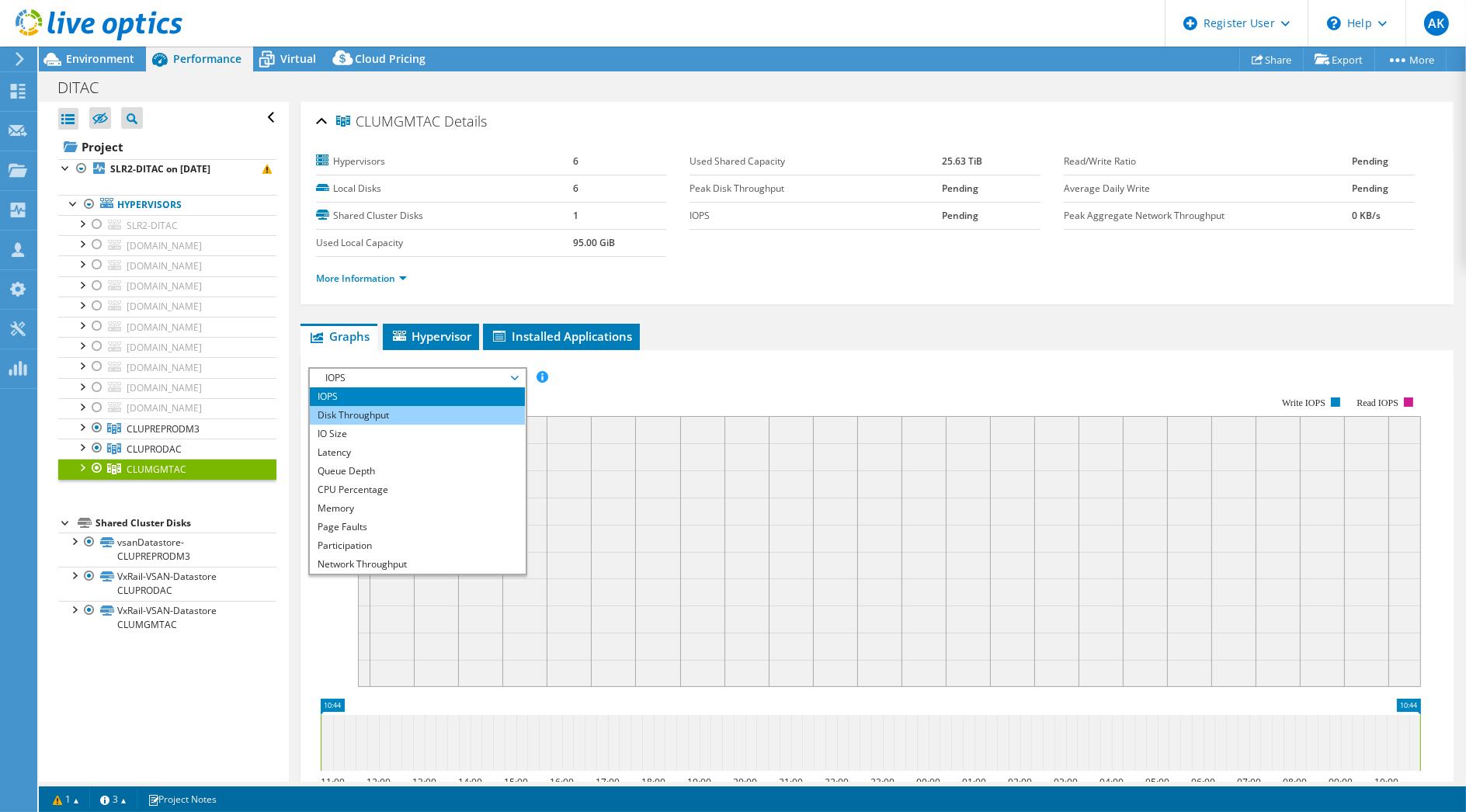
click at [377, 414] on li "Disk Throughput" at bounding box center [417, 415] width 216 height 19
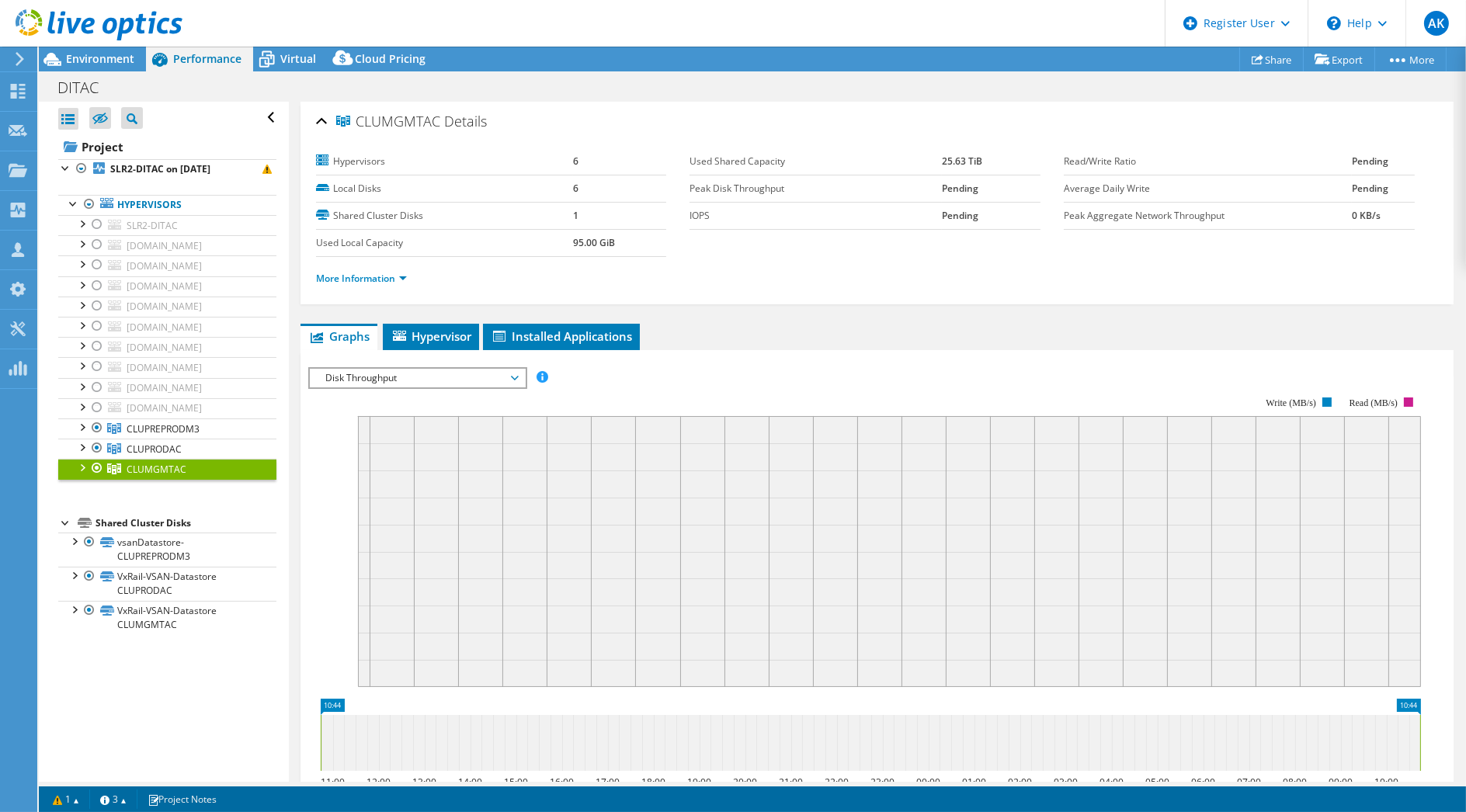
click at [113, 28] on use at bounding box center [98, 24] width 167 height 31
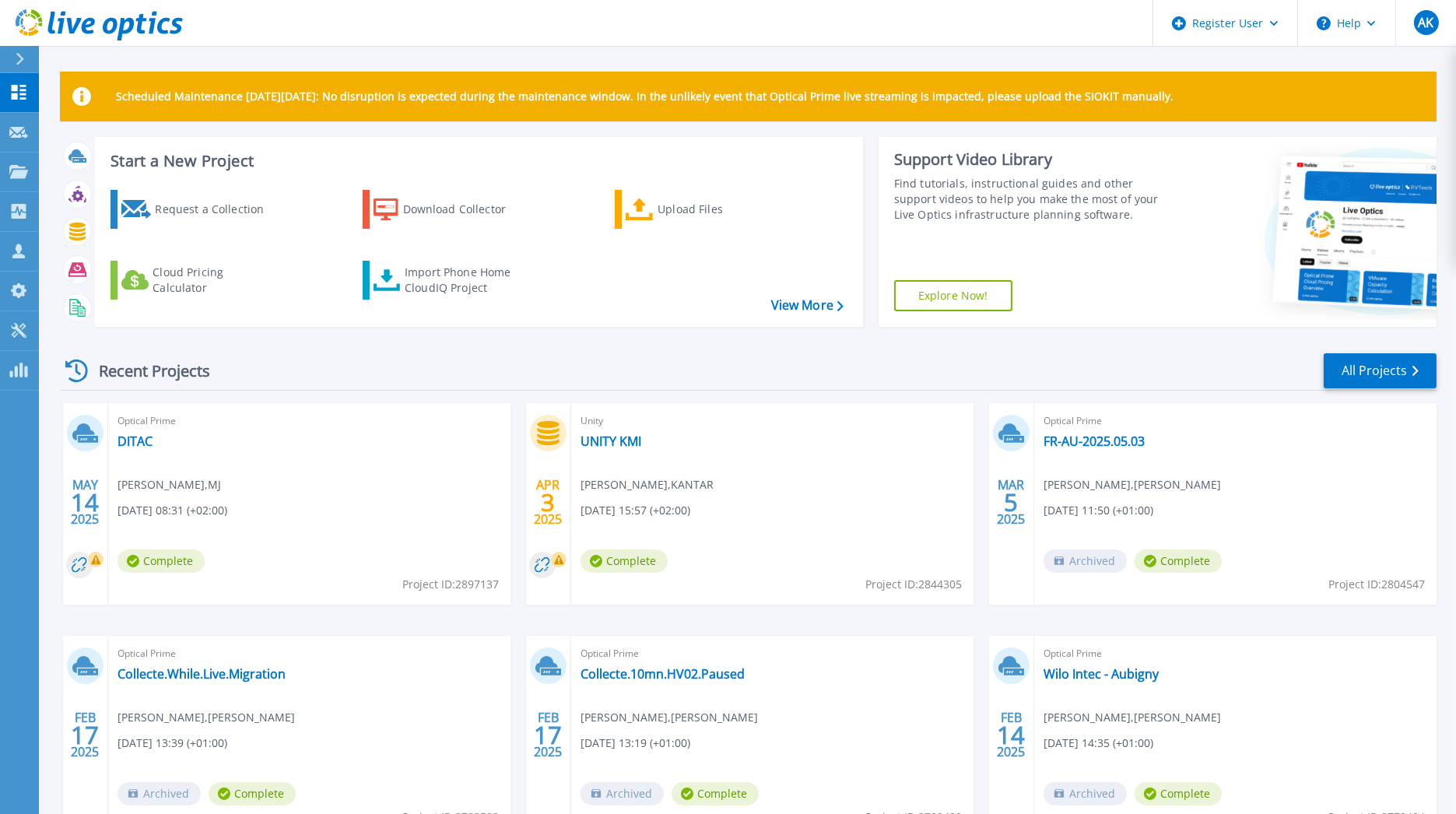
click at [139, 451] on div "Optical Prime DITAC [PERSON_NAME] , MJ [DATE] 08:31 (+02:00) Complete Project I…" at bounding box center [309, 504] width 402 height 202
click at [142, 436] on link "DITAC" at bounding box center [134, 441] width 35 height 15
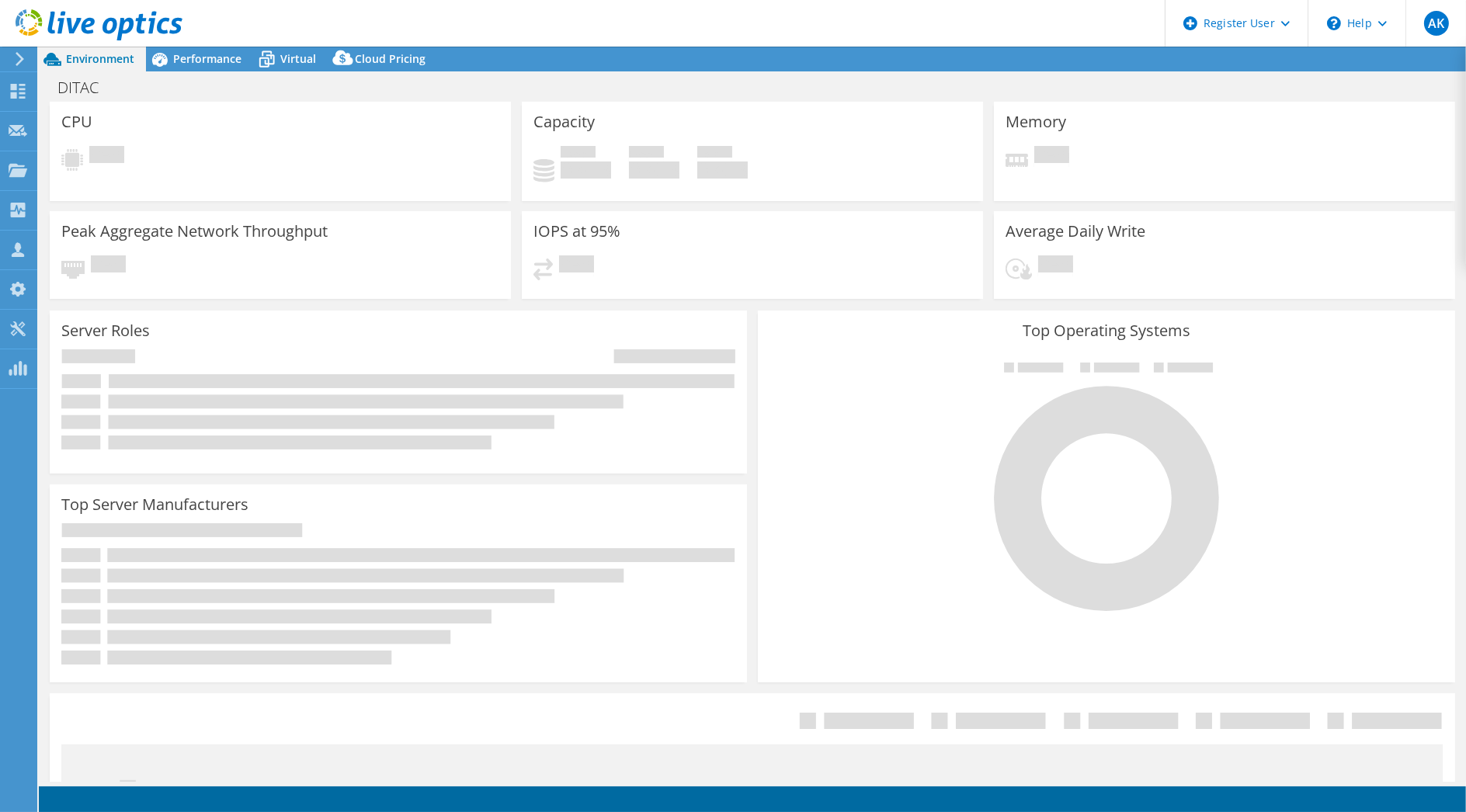
select select "USD"
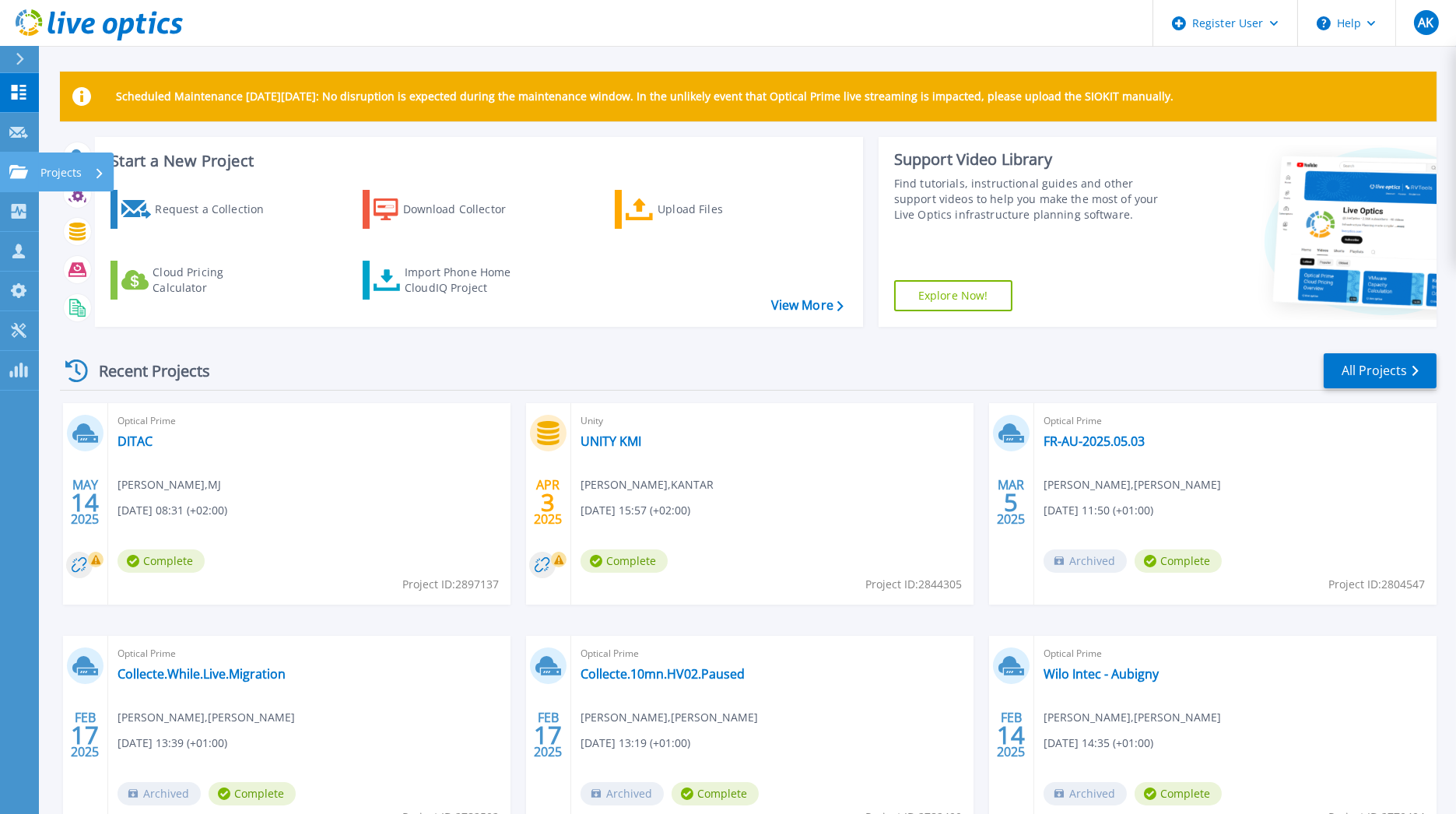
click at [13, 165] on div "Projects" at bounding box center [45, 172] width 73 height 14
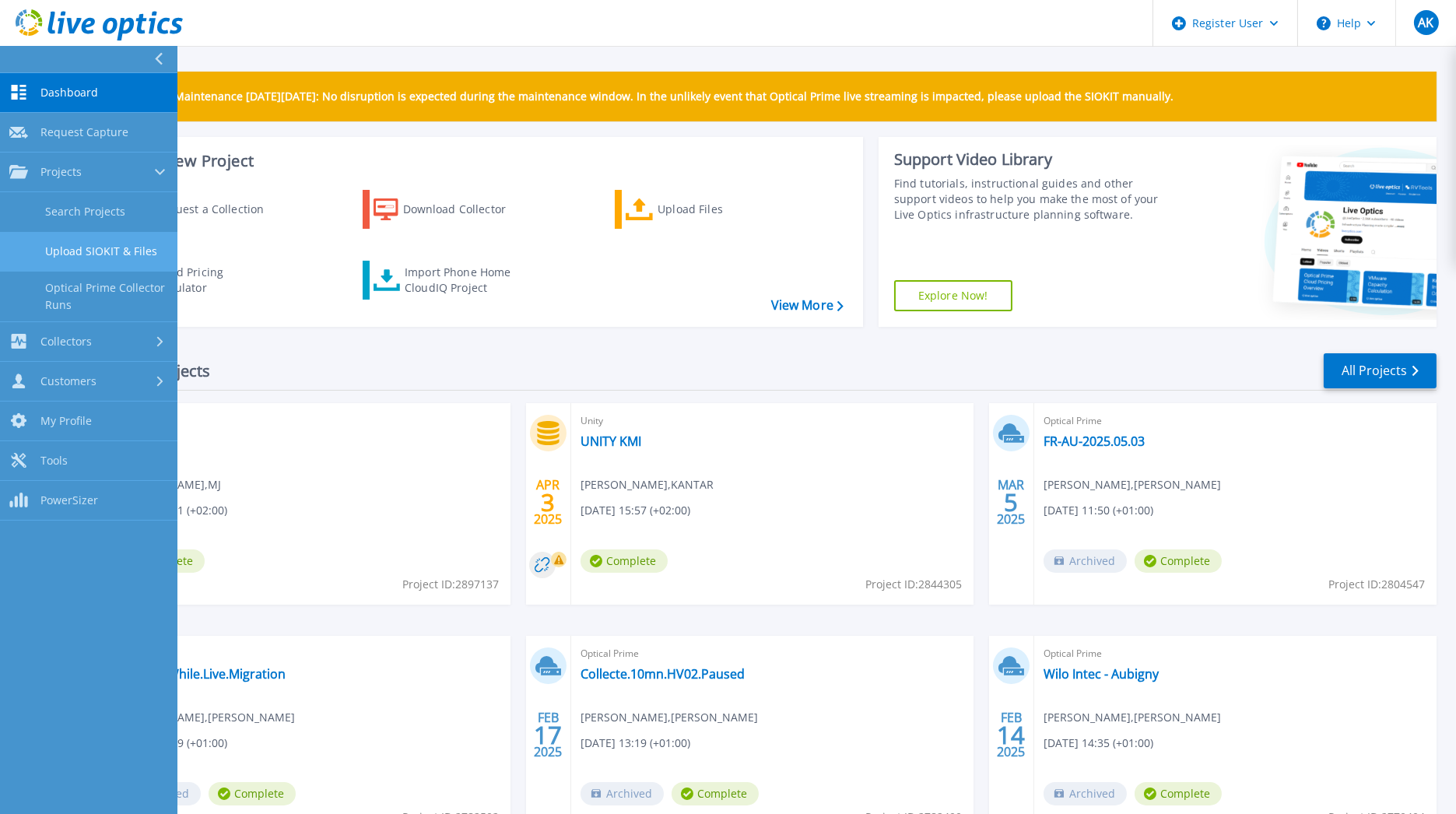
click at [73, 238] on link "Upload SIOKIT & Files" at bounding box center [89, 252] width 177 height 39
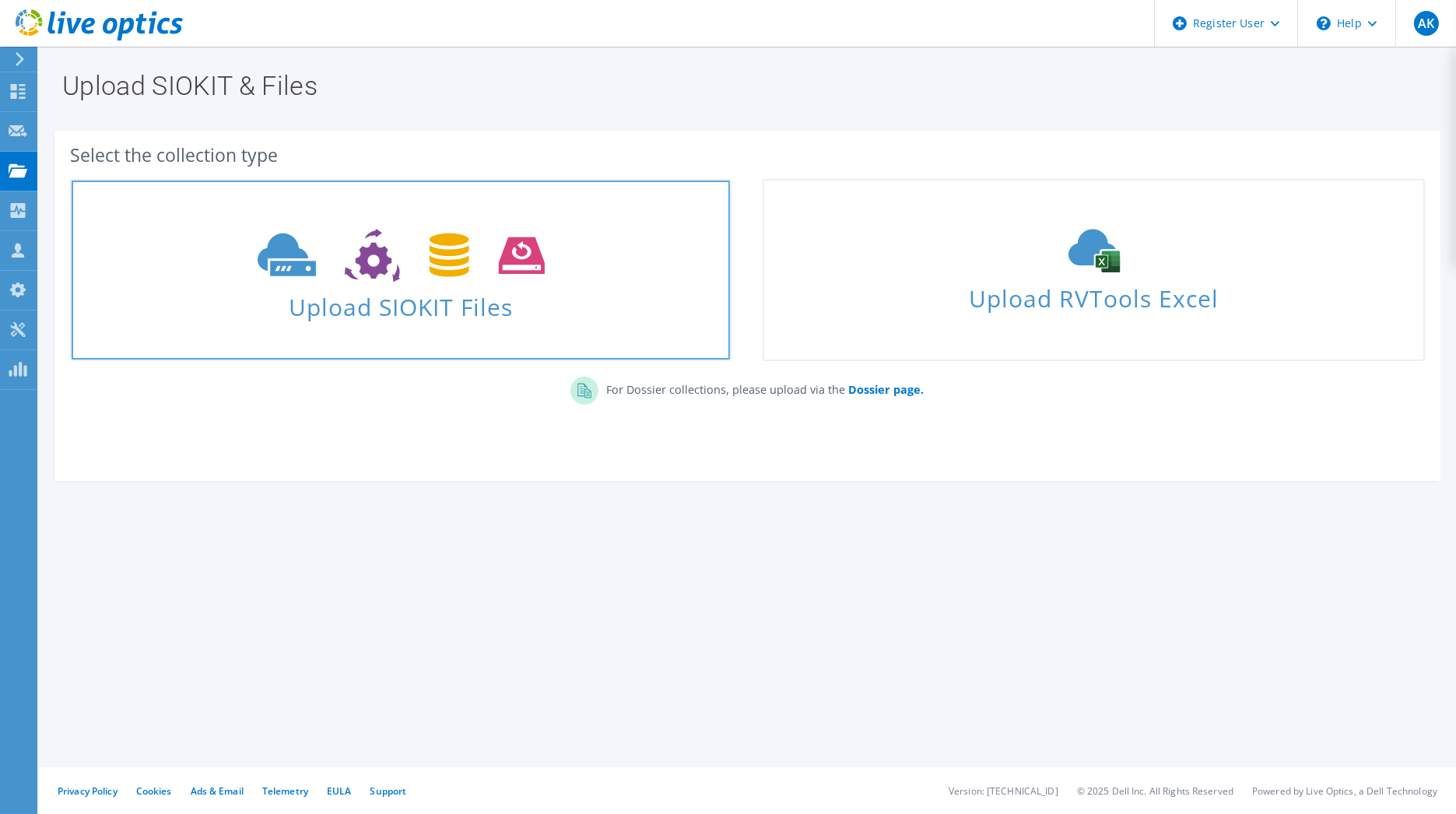
click at [441, 292] on span "Upload SIOKIT Files" at bounding box center [401, 302] width 659 height 33
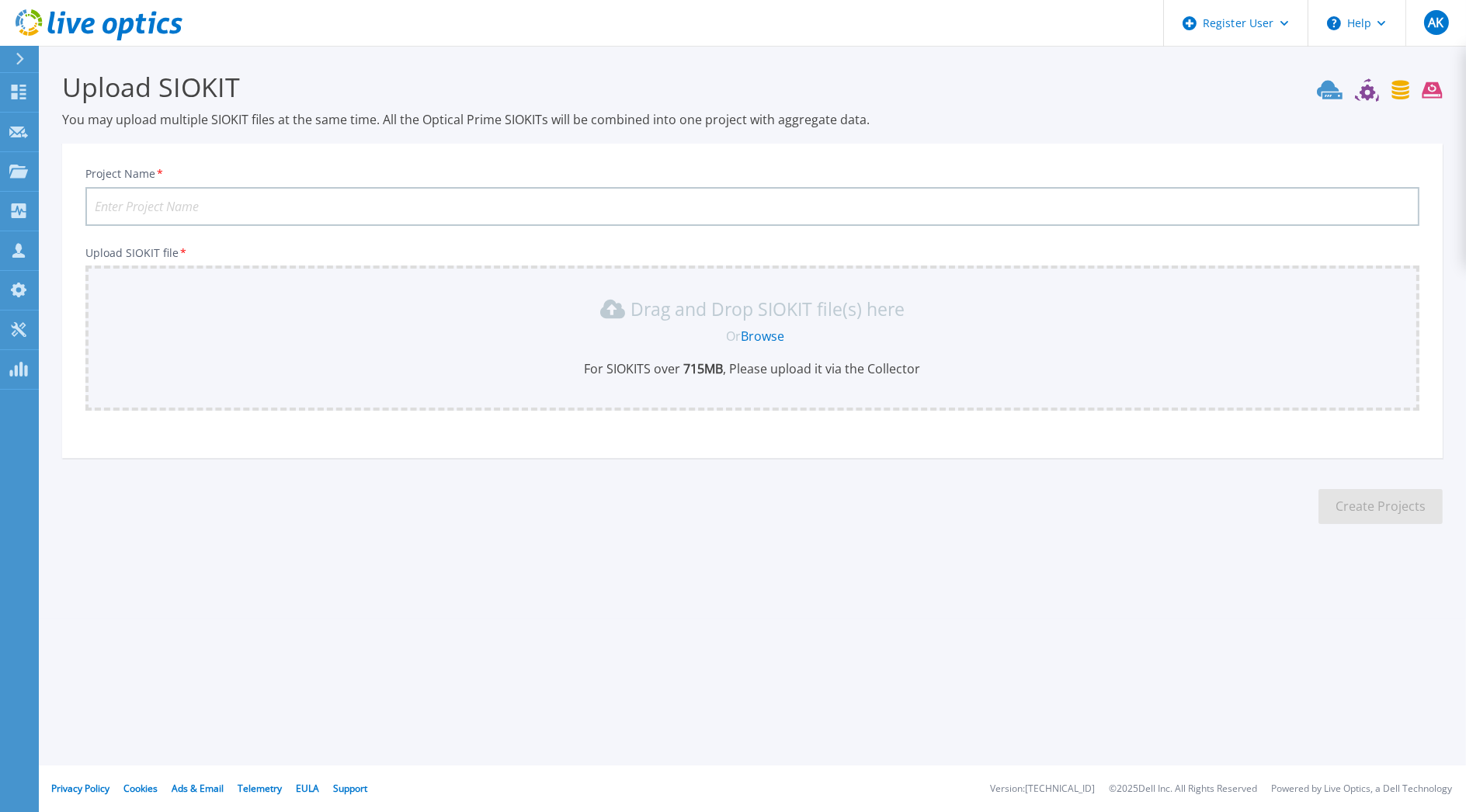
click at [762, 327] on link "Browse" at bounding box center [763, 335] width 44 height 17
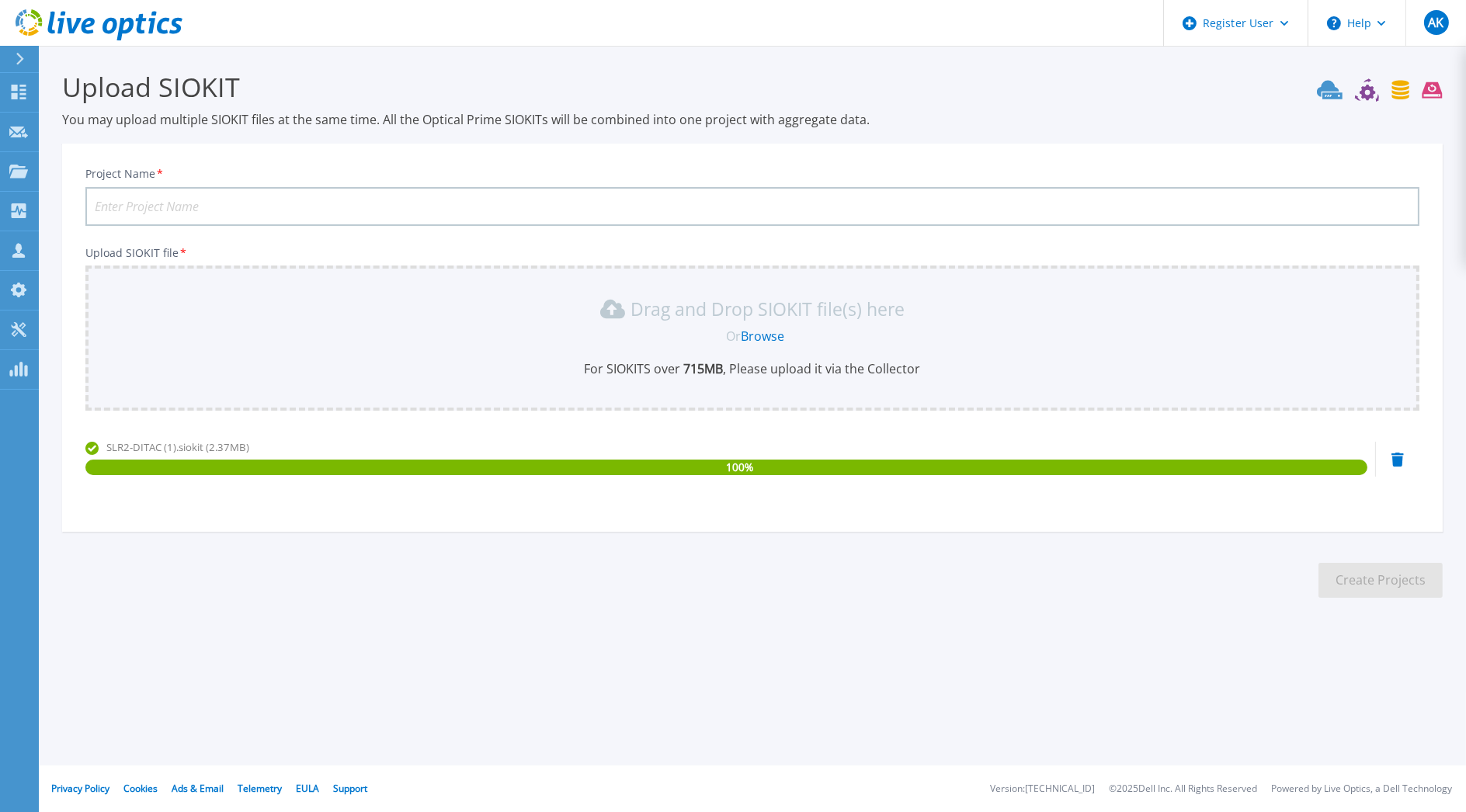
click at [462, 734] on div "Register User Help AK Dell User Anas Kizou Anas.Kizou@Dell.com Dell My Profile …" at bounding box center [733, 406] width 1466 height 812
click at [417, 215] on input "Project Name *" at bounding box center [753, 206] width 1335 height 38
type input "DITAX"
click at [1335, 588] on button "Create Projects" at bounding box center [1380, 579] width 124 height 35
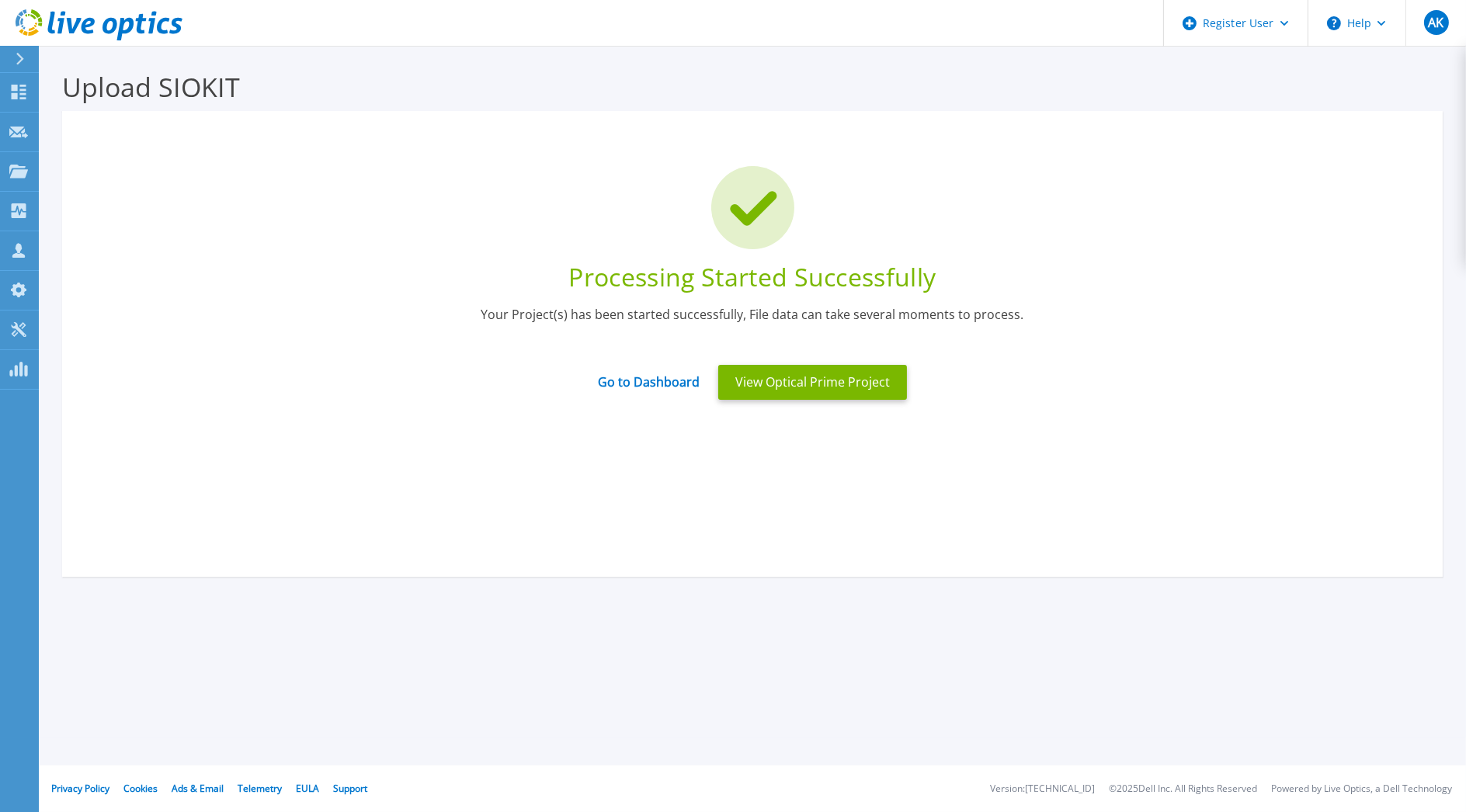
click at [552, 706] on div "Upload SIOKIT You may upload multiple SIOKIT files at the same time. All the Op…" at bounding box center [733, 368] width 1466 height 738
click at [741, 375] on button "View Optical Prime Project" at bounding box center [812, 382] width 189 height 35
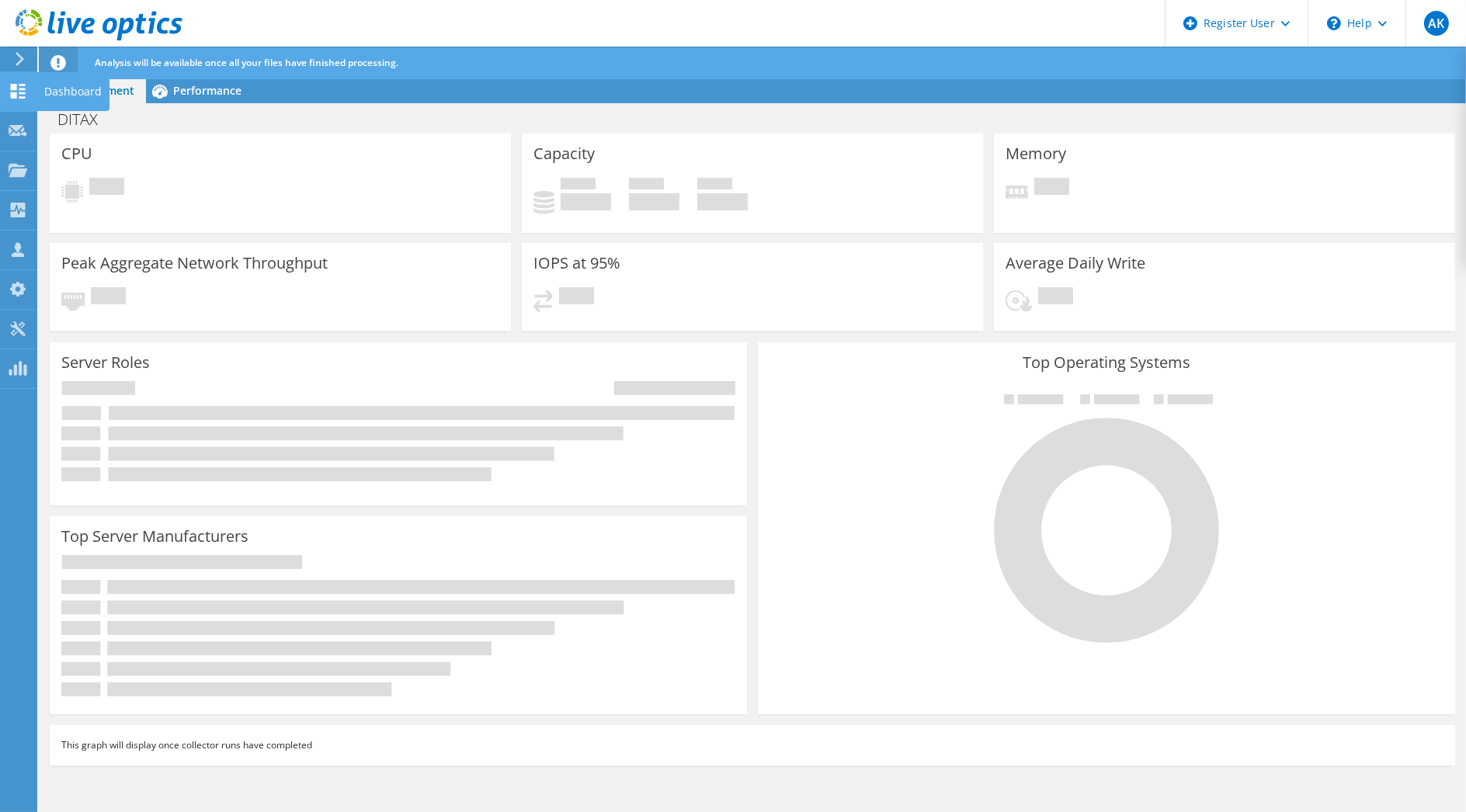
click at [20, 91] on use at bounding box center [18, 91] width 14 height 14
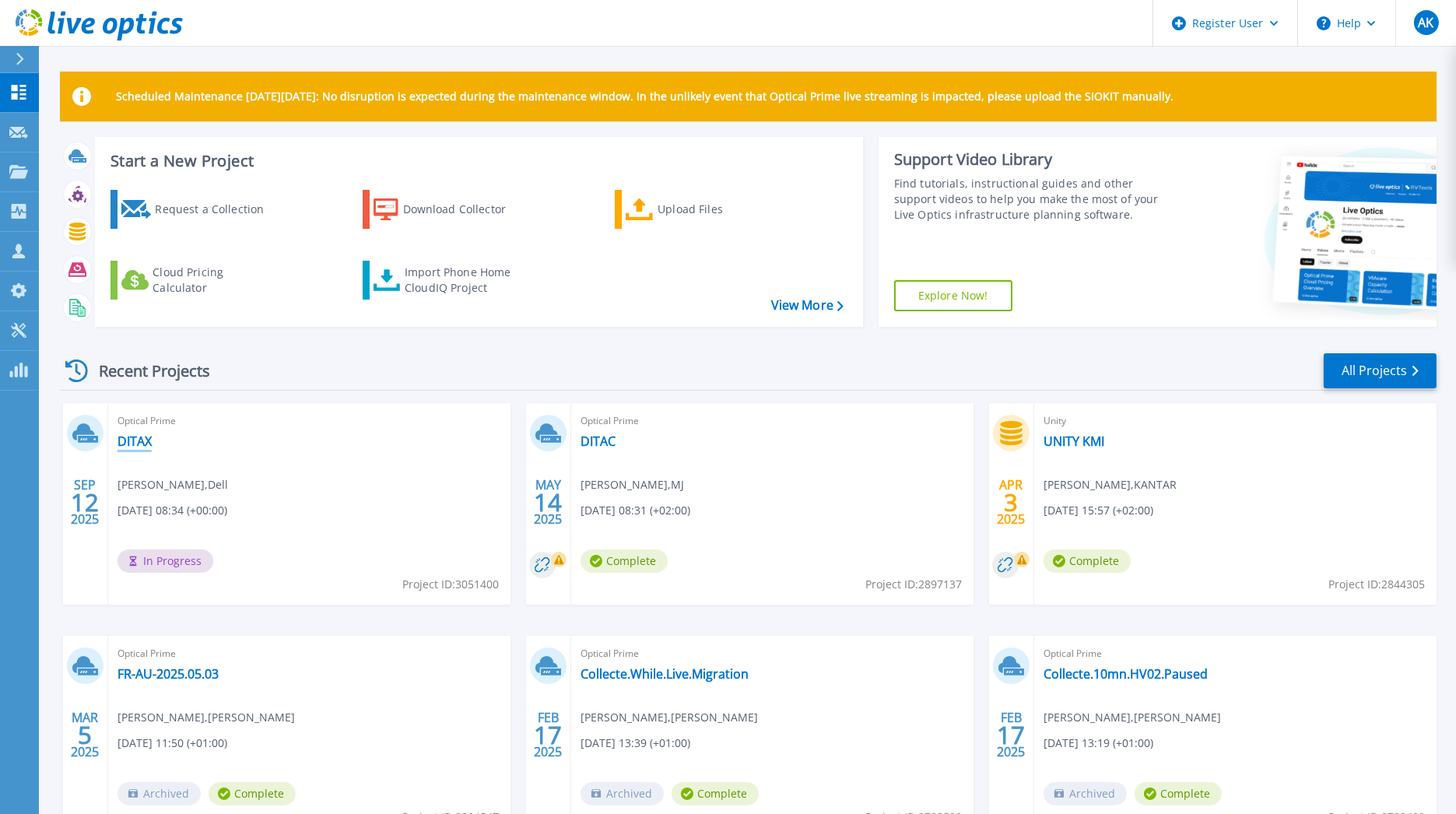
click at [144, 443] on link "DITAX" at bounding box center [134, 441] width 34 height 15
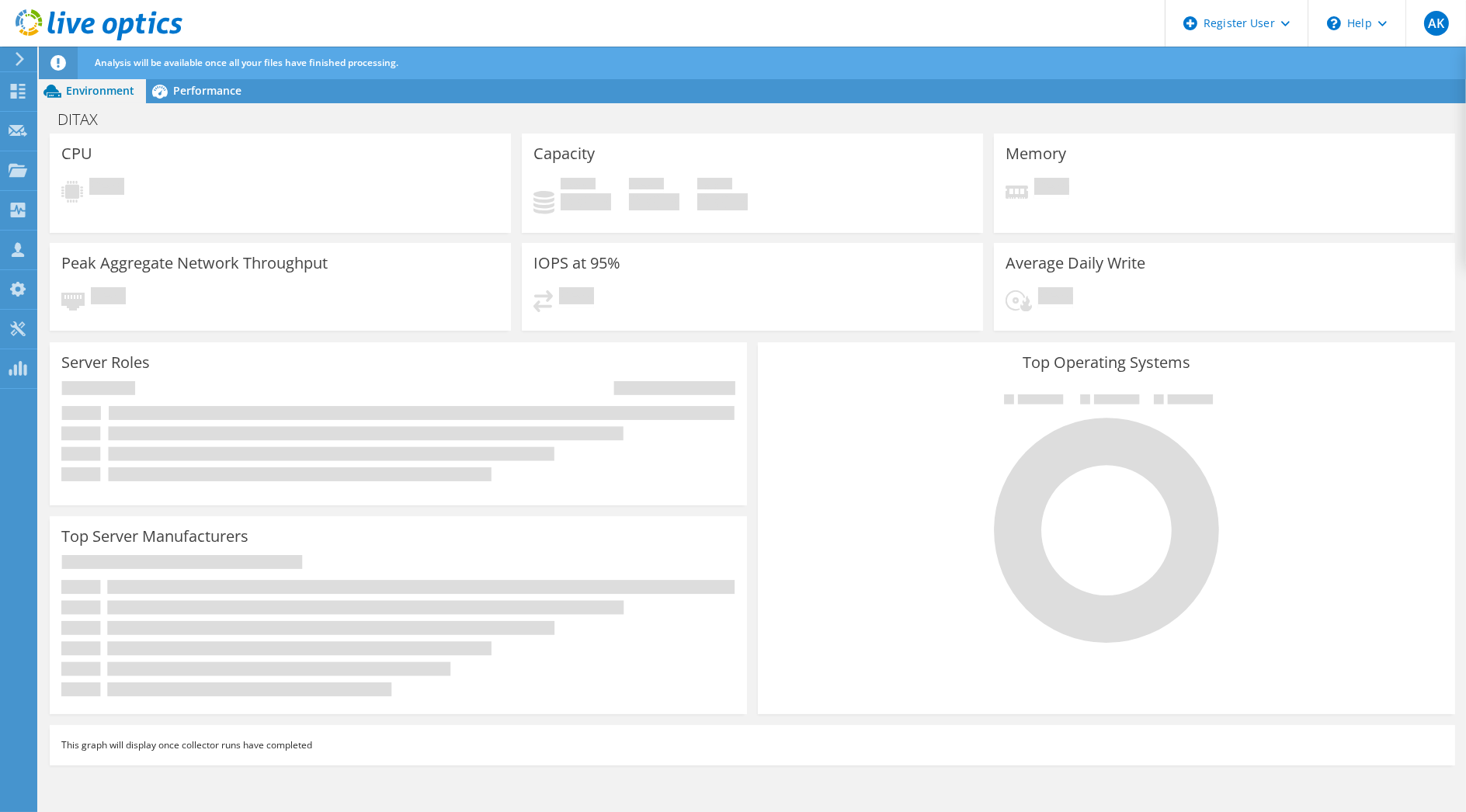
click at [653, 714] on div "Top Server Manufacturers Manufacturers are shown for physical servers and hyper…" at bounding box center [398, 615] width 708 height 209
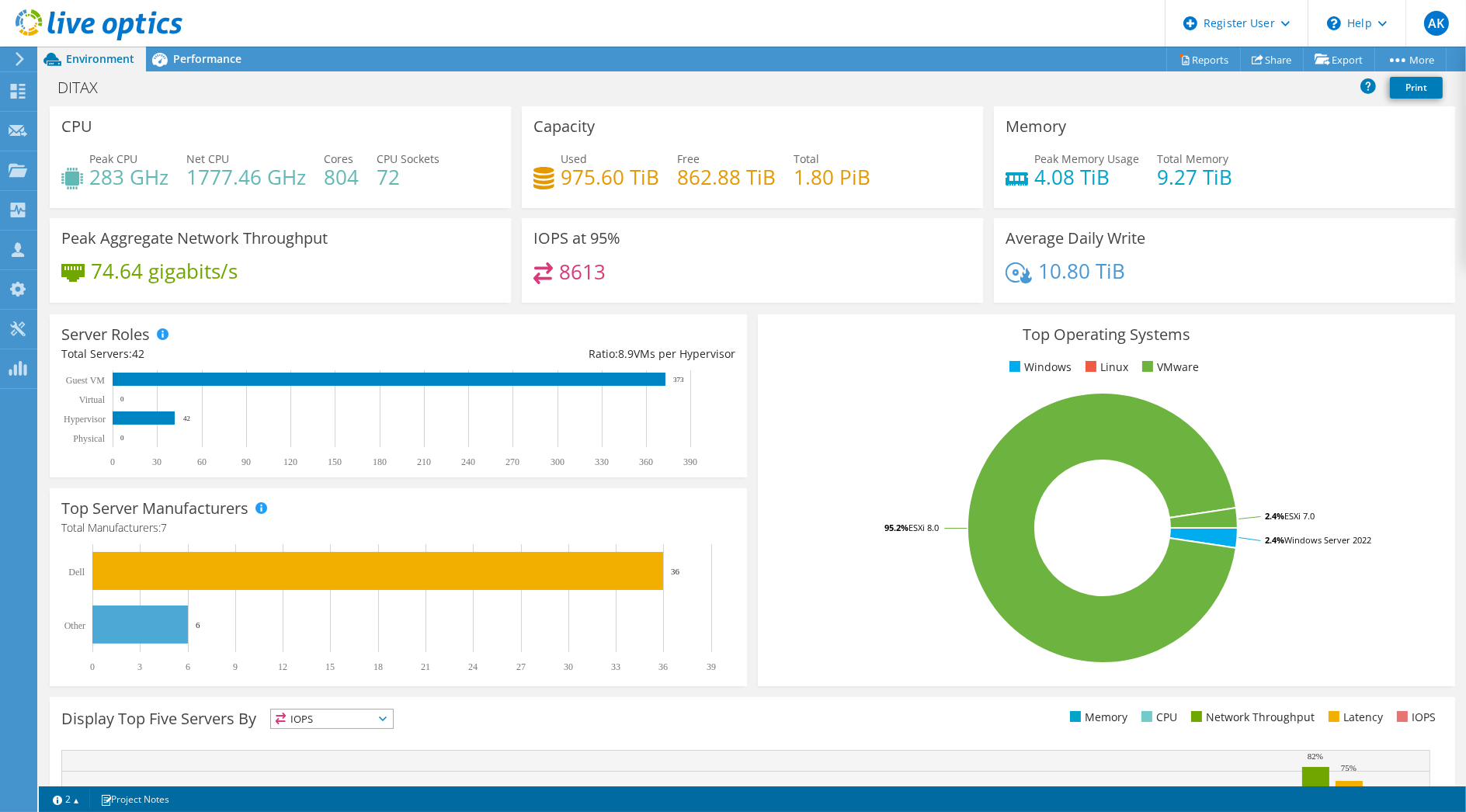
scroll to position [29, 0]
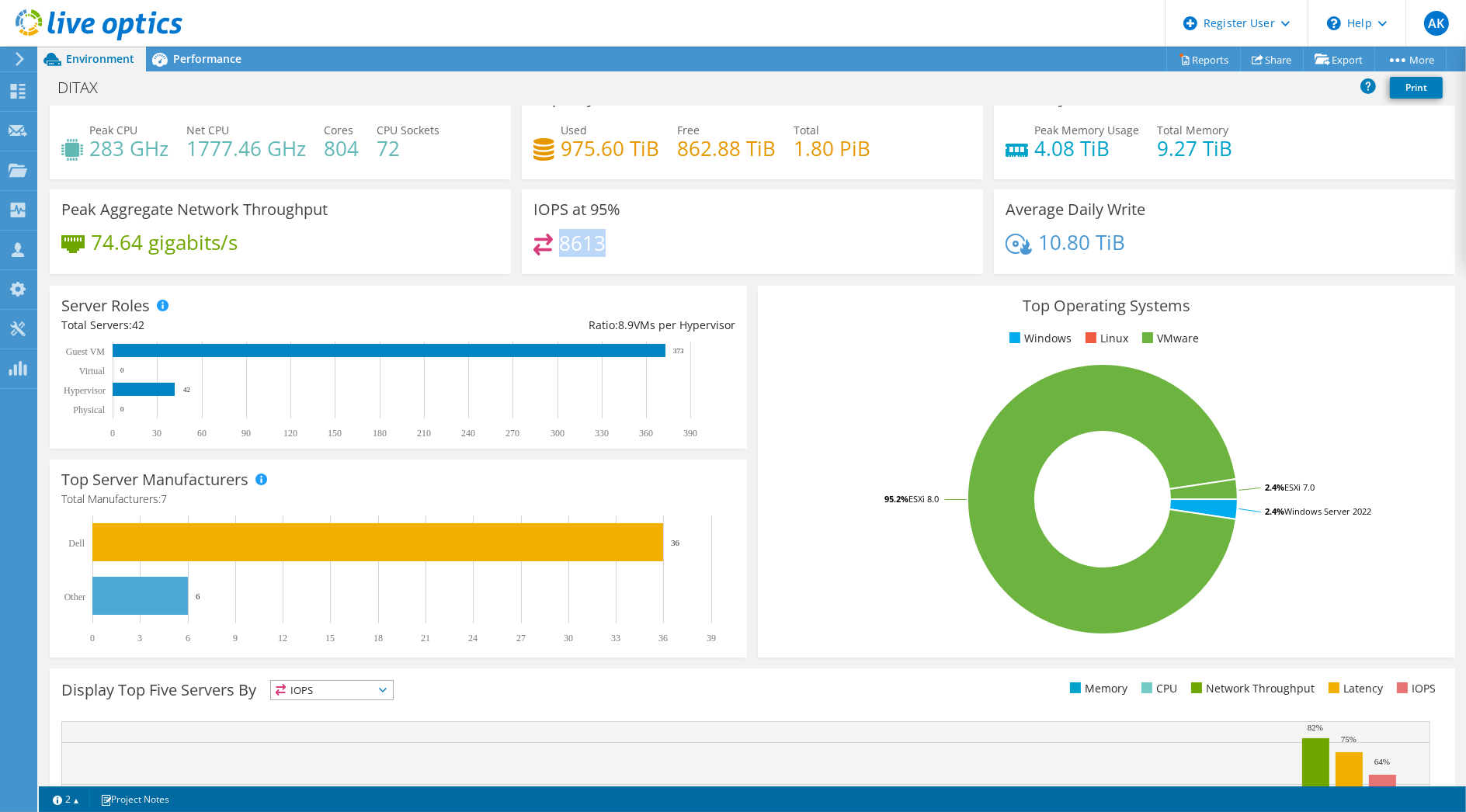
drag, startPoint x: 606, startPoint y: 244, endPoint x: 556, endPoint y: 239, distance: 50.2
click at [556, 239] on div "8613" at bounding box center [752, 250] width 438 height 33
click at [224, 62] on span "Performance" at bounding box center [208, 58] width 68 height 14
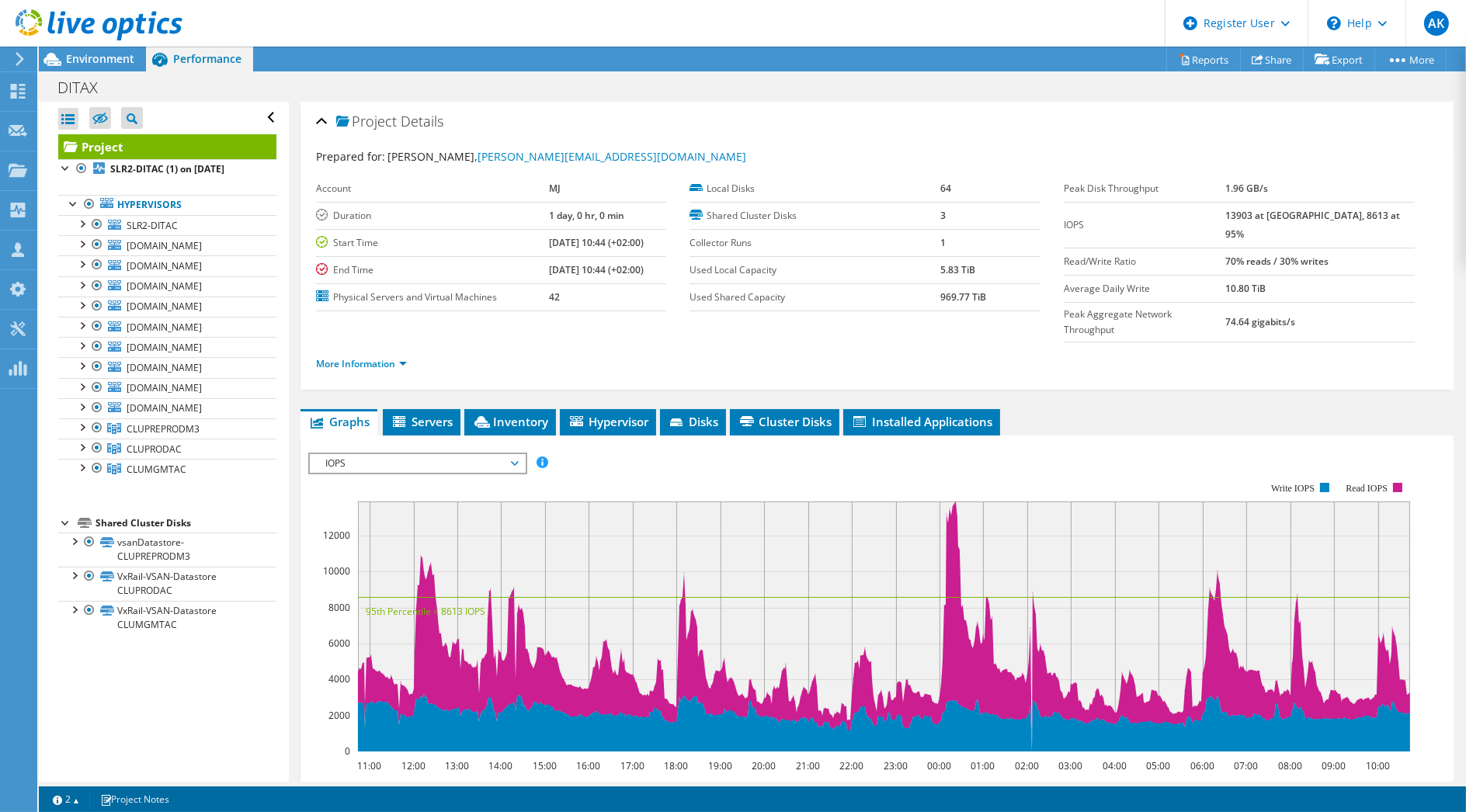
click at [462, 454] on span "IOPS" at bounding box center [417, 463] width 199 height 19
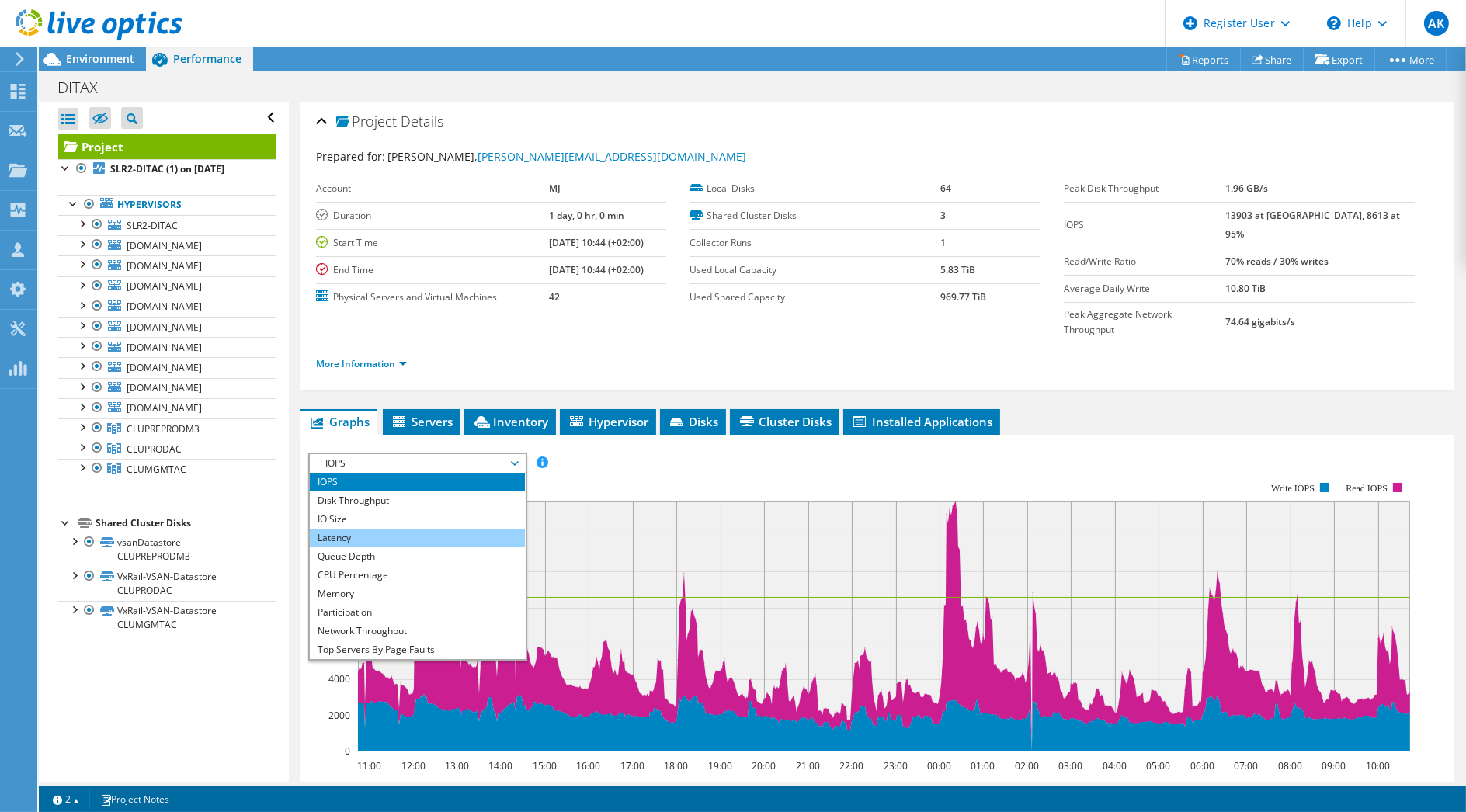
click at [439, 529] on li "Latency" at bounding box center [417, 537] width 216 height 19
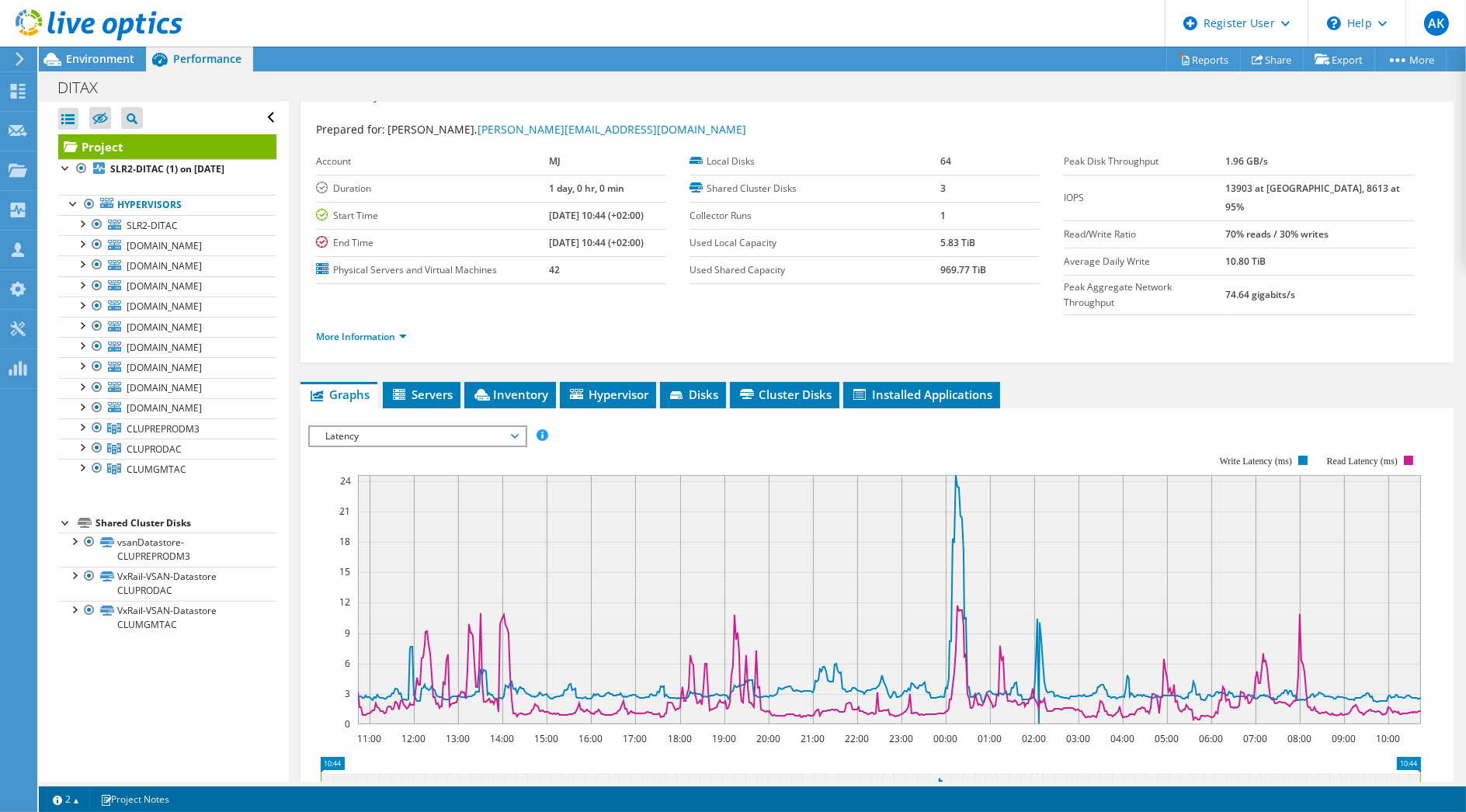
scroll to position [63, 0]
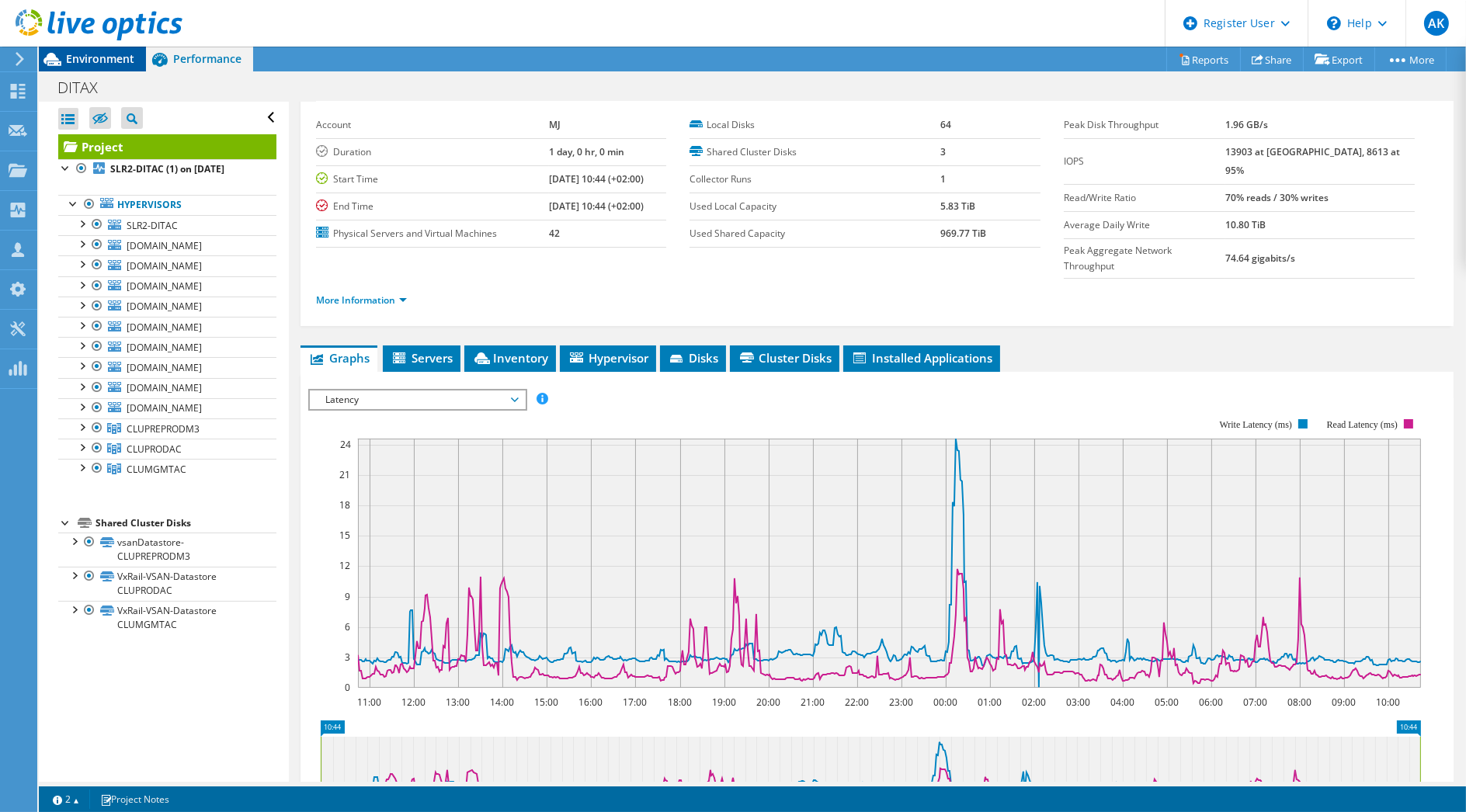
click at [132, 57] on span "Environment" at bounding box center [100, 58] width 68 height 14
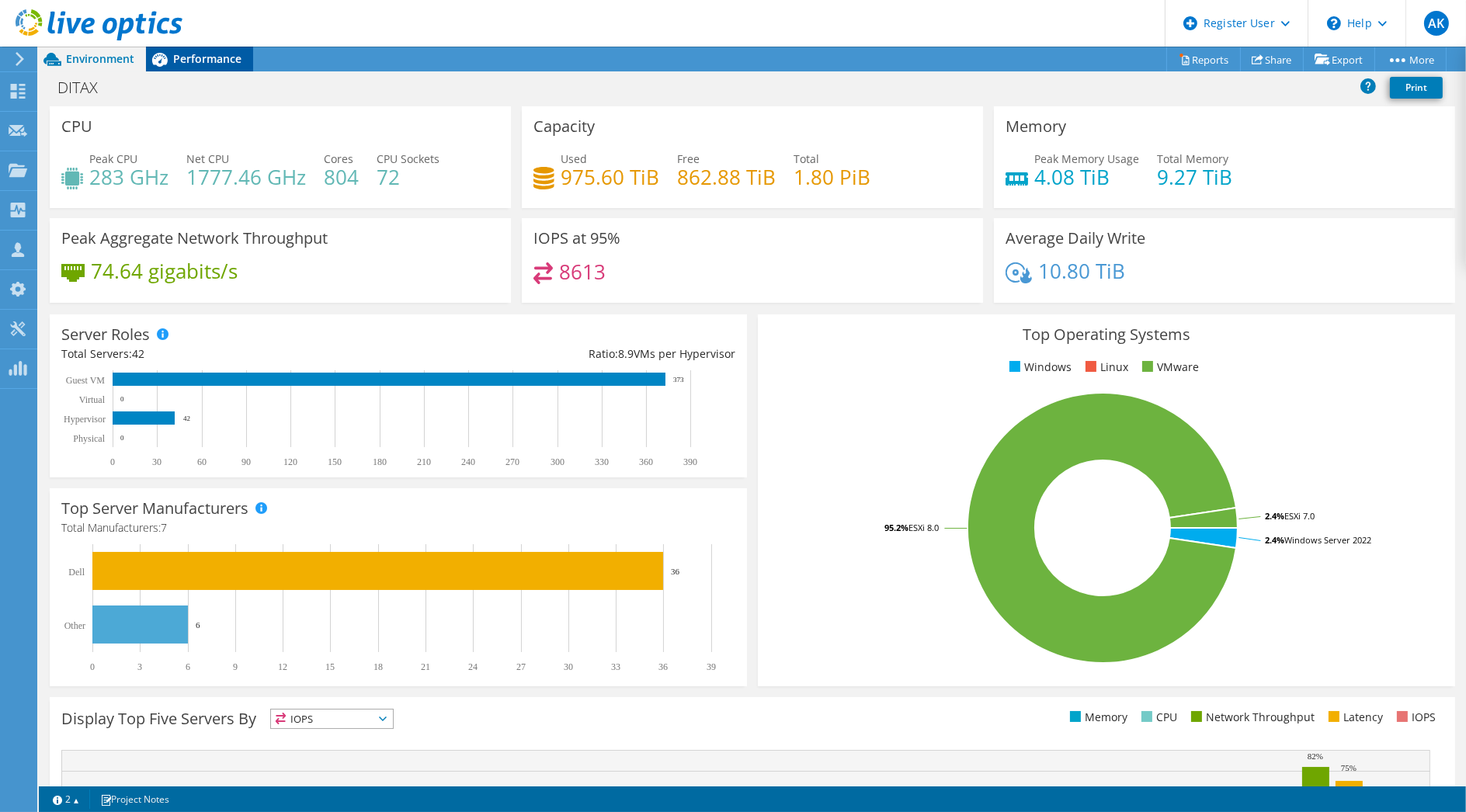
click at [239, 68] on div "Performance" at bounding box center [199, 59] width 107 height 25
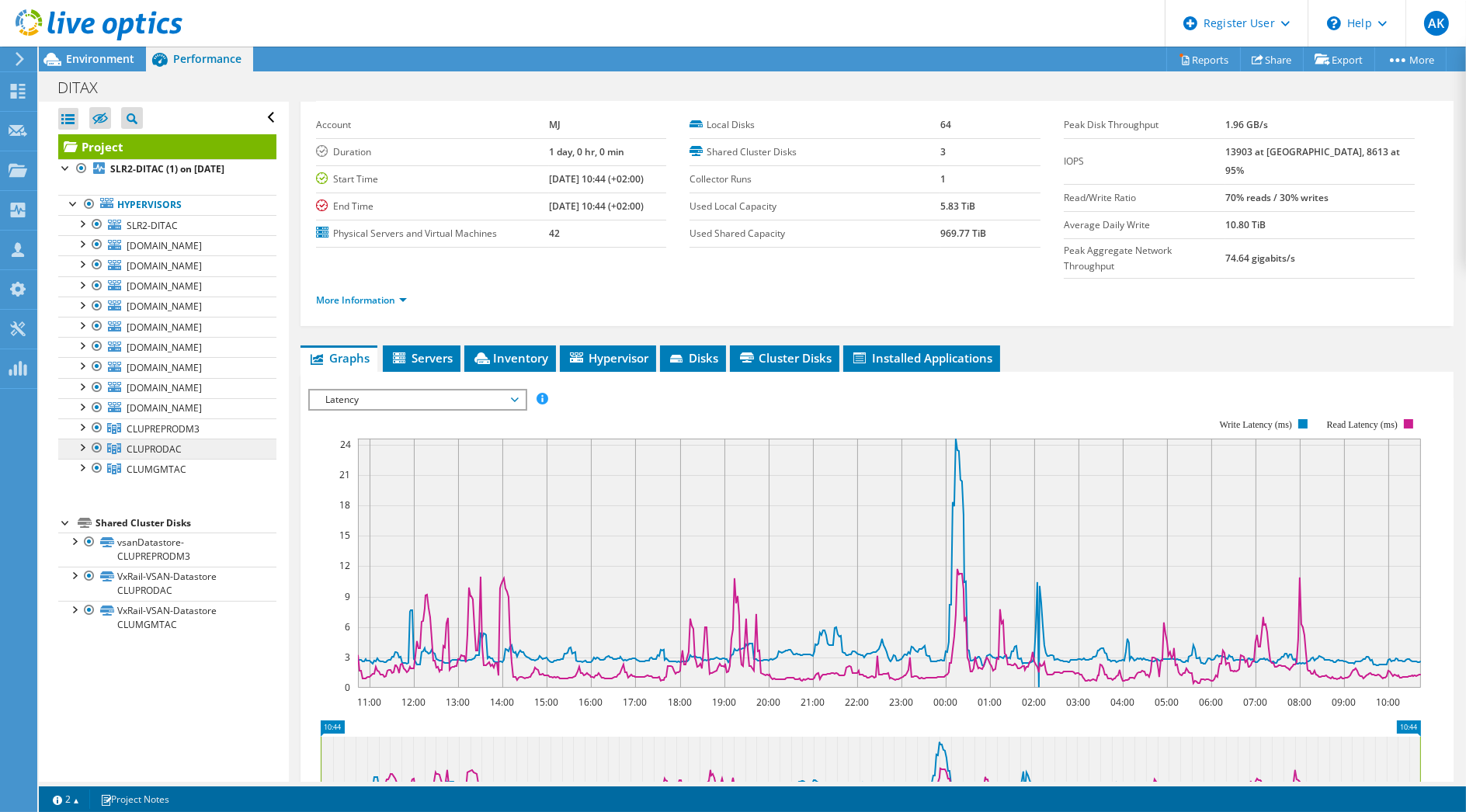
click at [174, 443] on span "CLUPRODAC" at bounding box center [155, 449] width 55 height 13
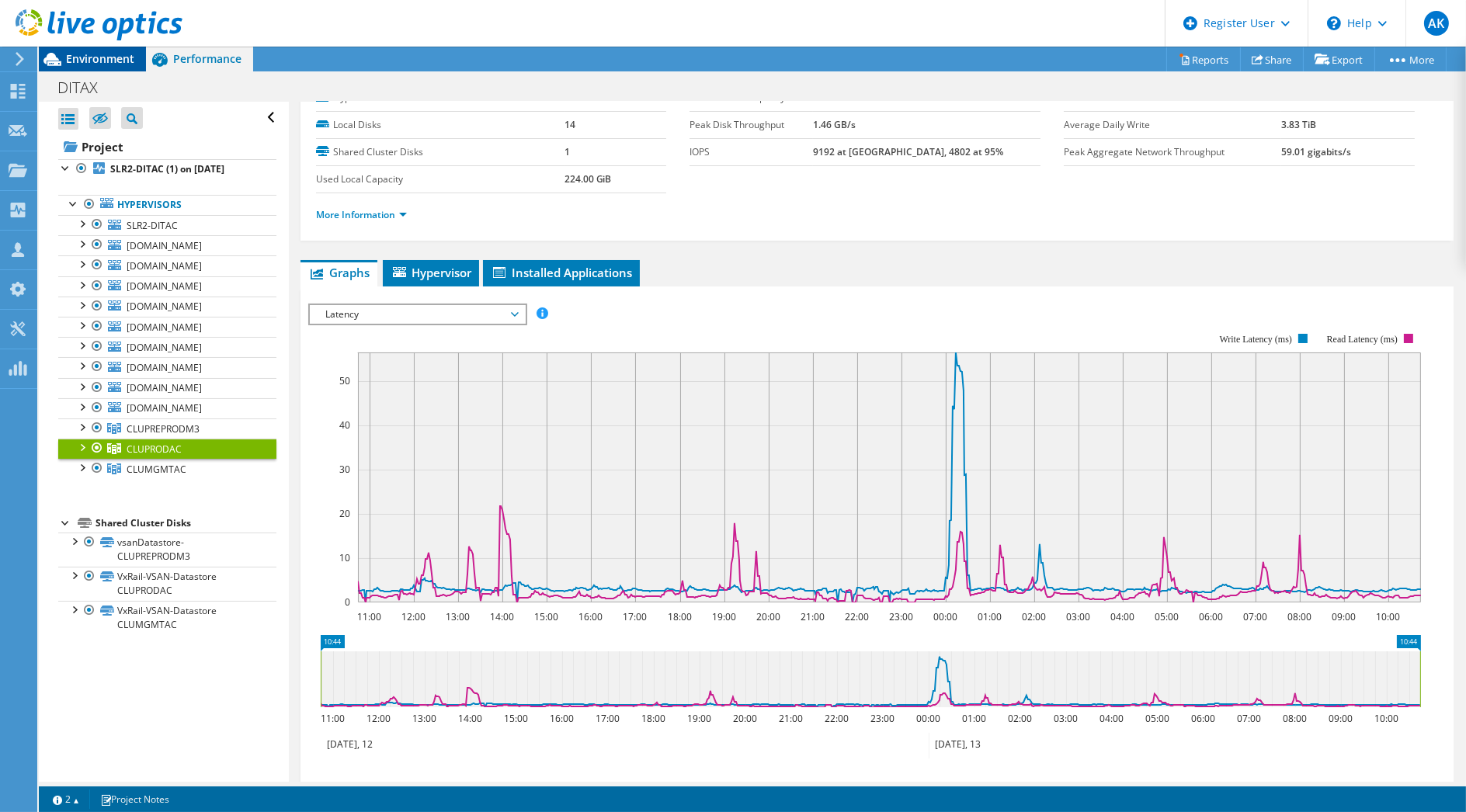
click at [113, 66] on div "Environment" at bounding box center [92, 59] width 107 height 25
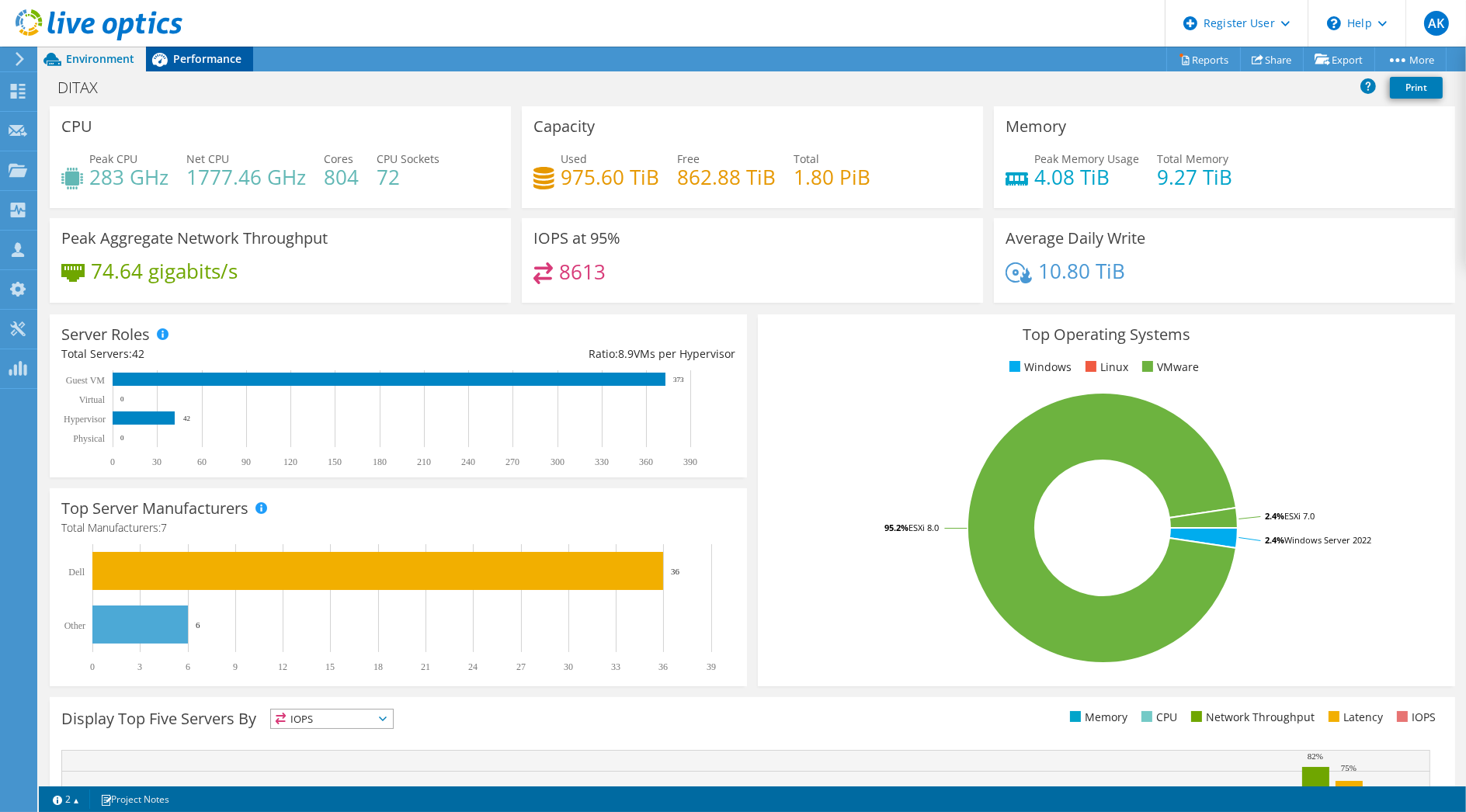
click at [191, 55] on span "Performance" at bounding box center [208, 58] width 68 height 14
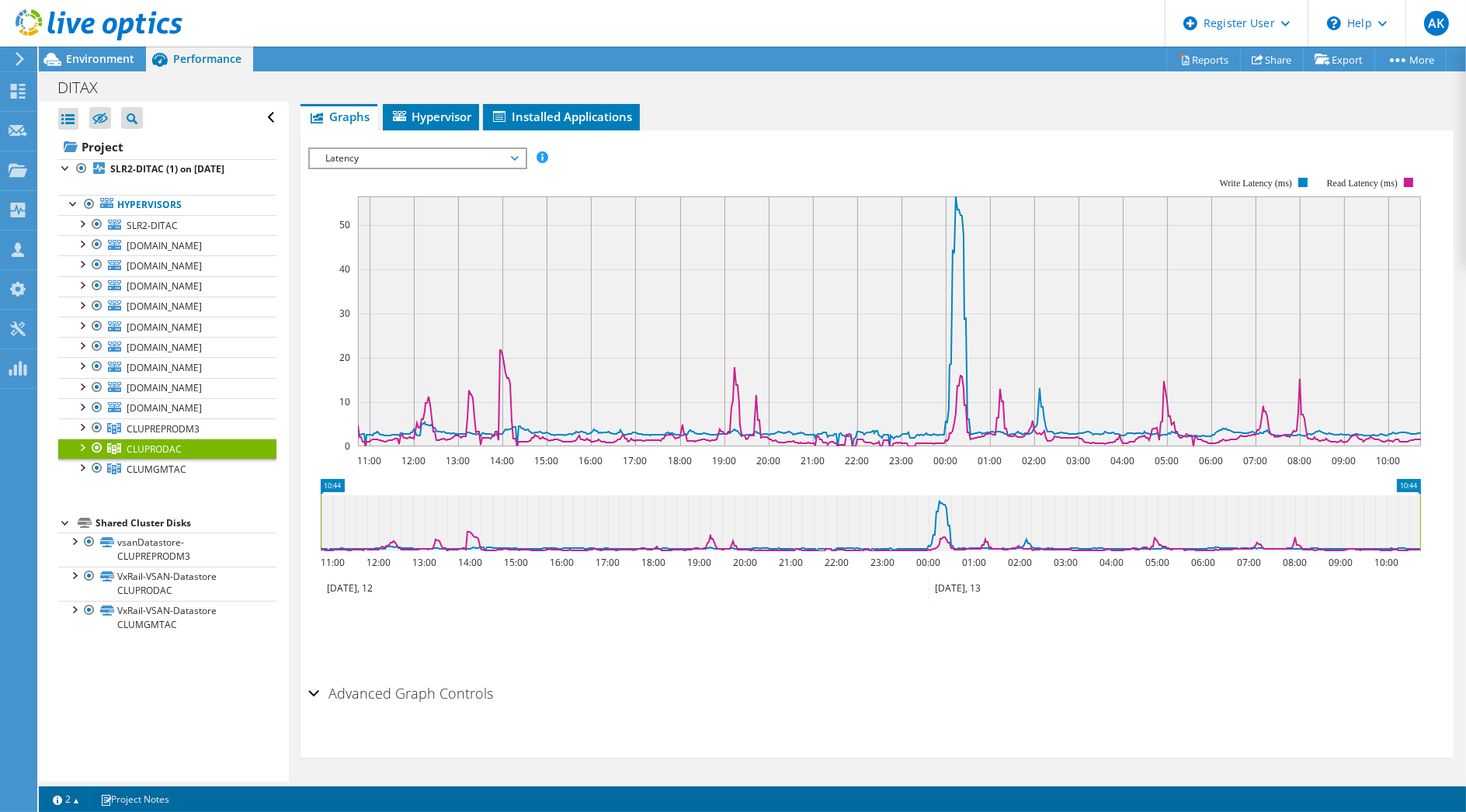
scroll to position [0, 0]
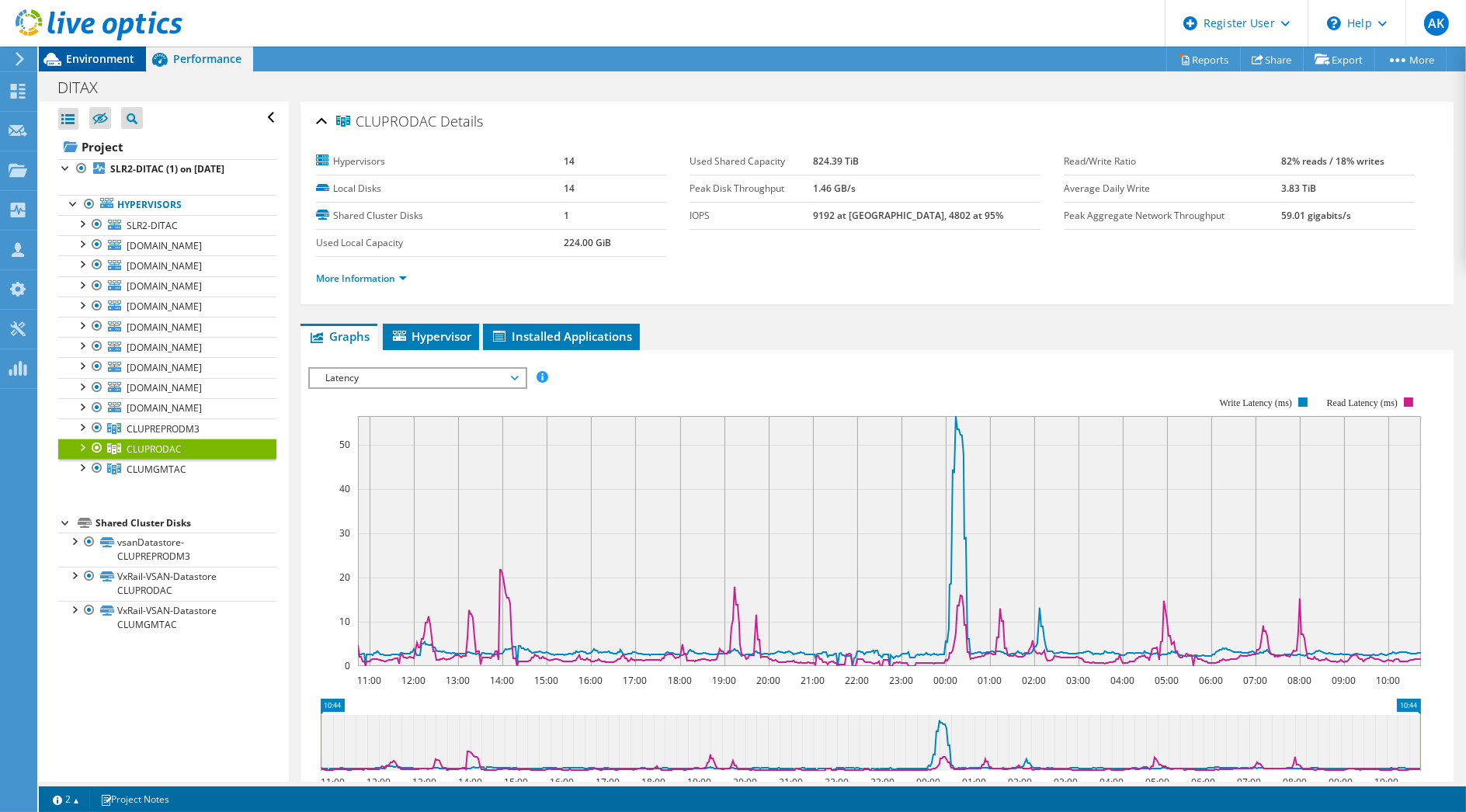
click at [78, 70] on div "Environment" at bounding box center [92, 59] width 107 height 25
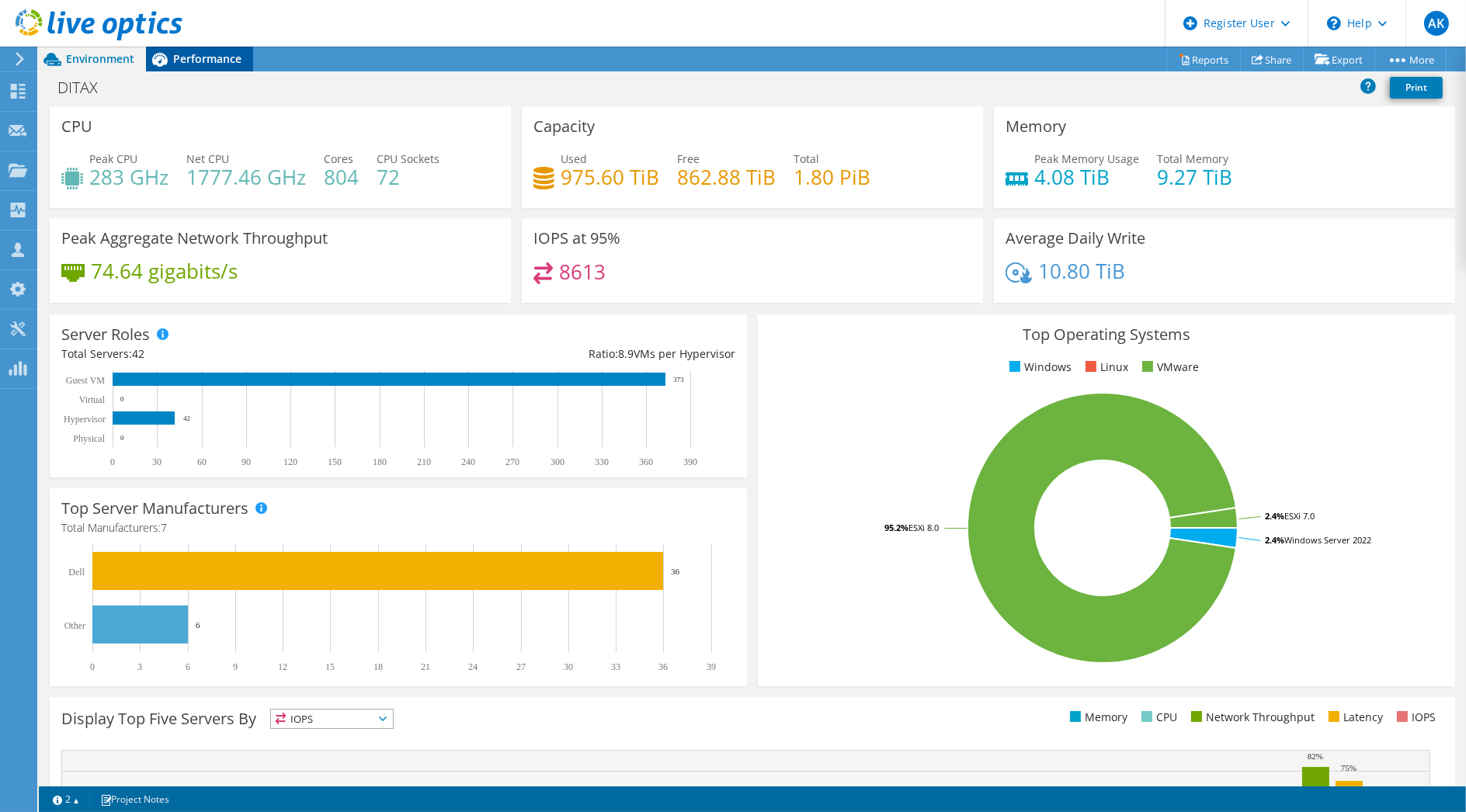
click at [188, 56] on span "Performance" at bounding box center [208, 58] width 68 height 14
